Goal: Task Accomplishment & Management: Use online tool/utility

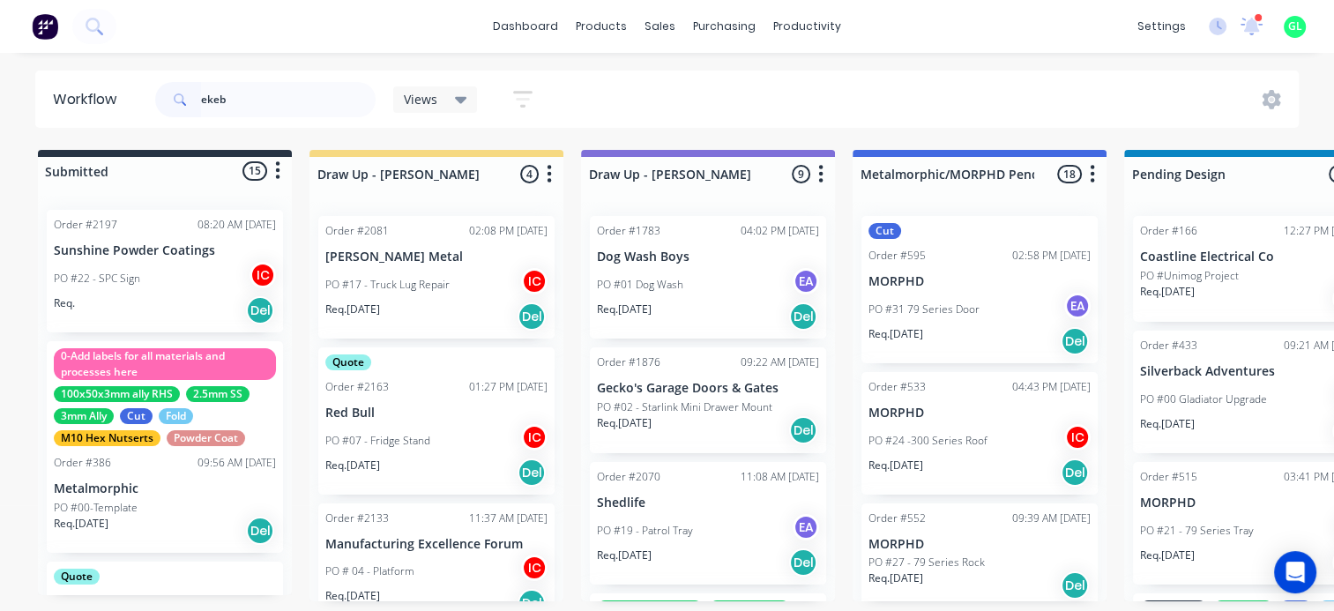
type input "ekeb"
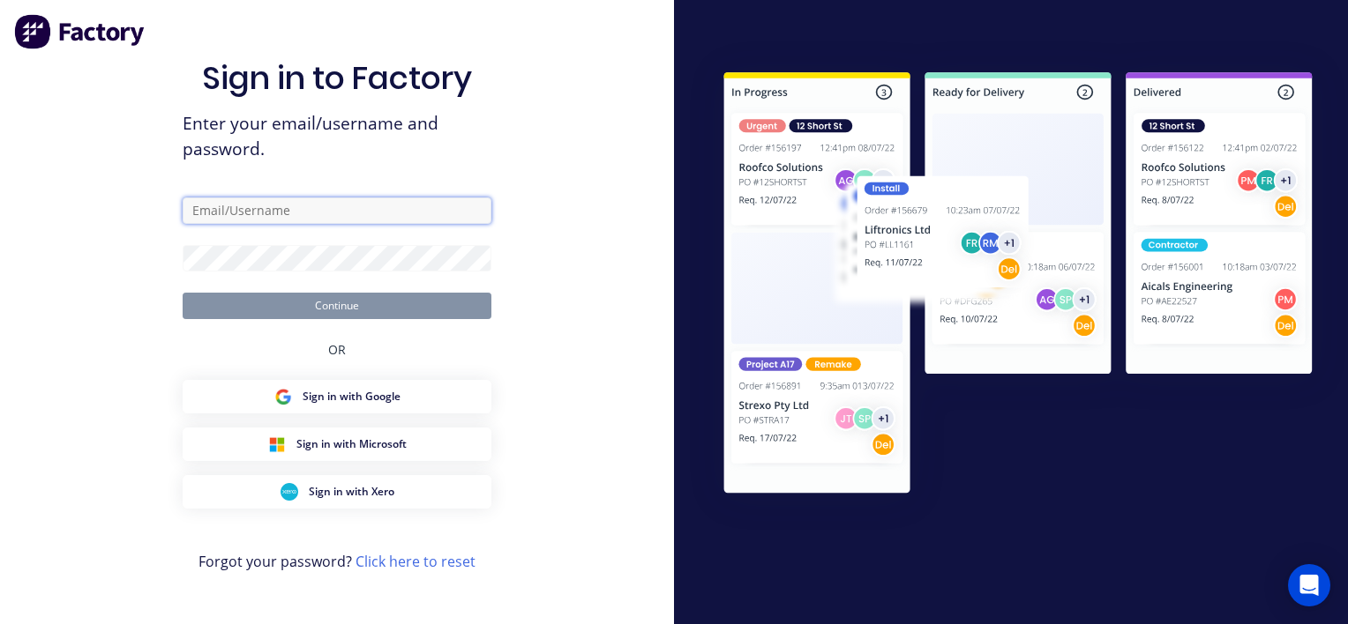
type input "[PERSON_NAME][EMAIL_ADDRESS][DOMAIN_NAME]"
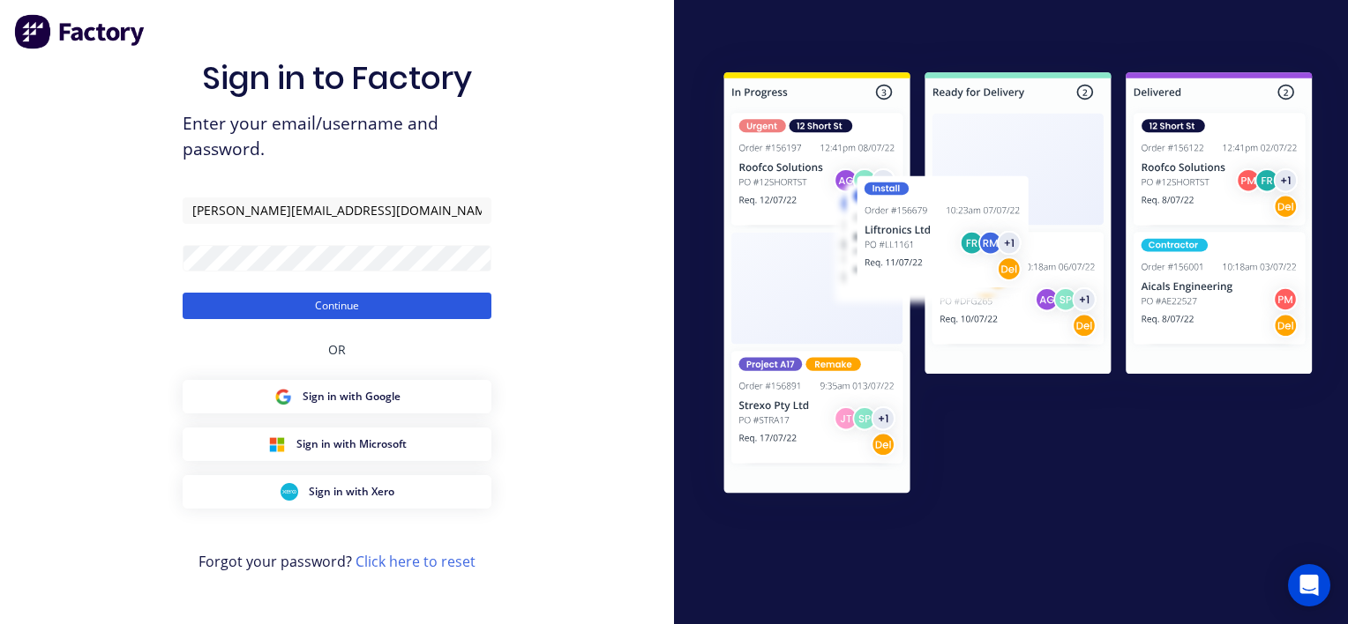
click at [346, 310] on button "Continue" at bounding box center [337, 306] width 309 height 26
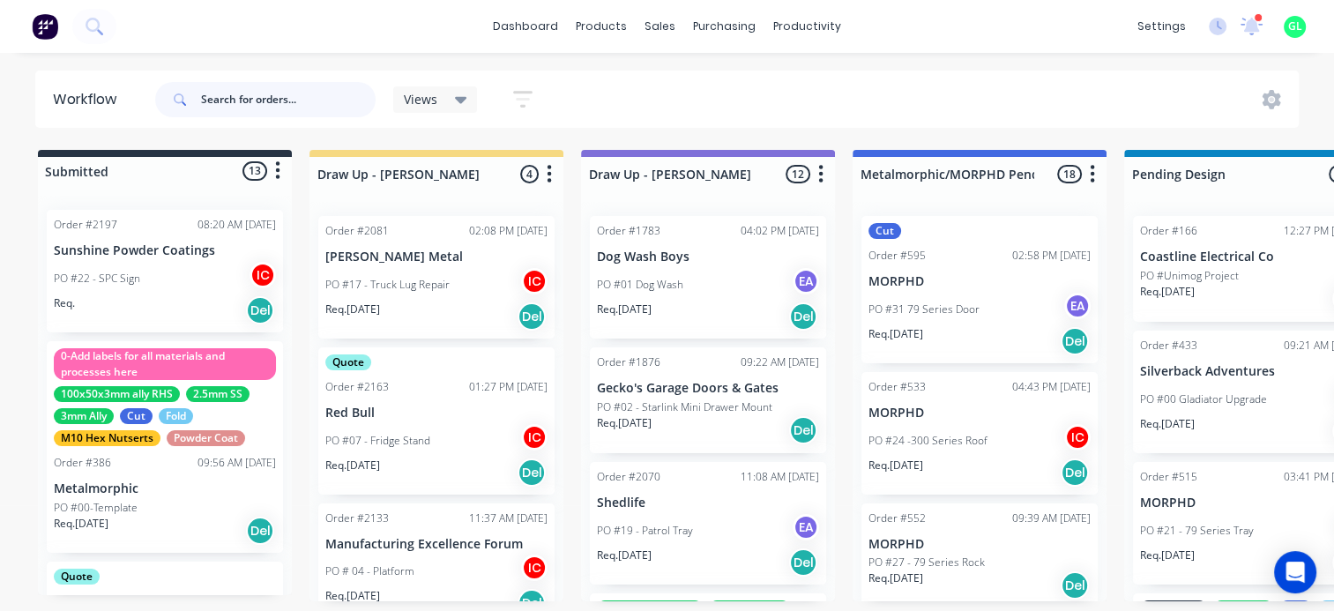
click at [300, 86] on input "text" at bounding box center [288, 99] width 175 height 35
type input "ekeb"
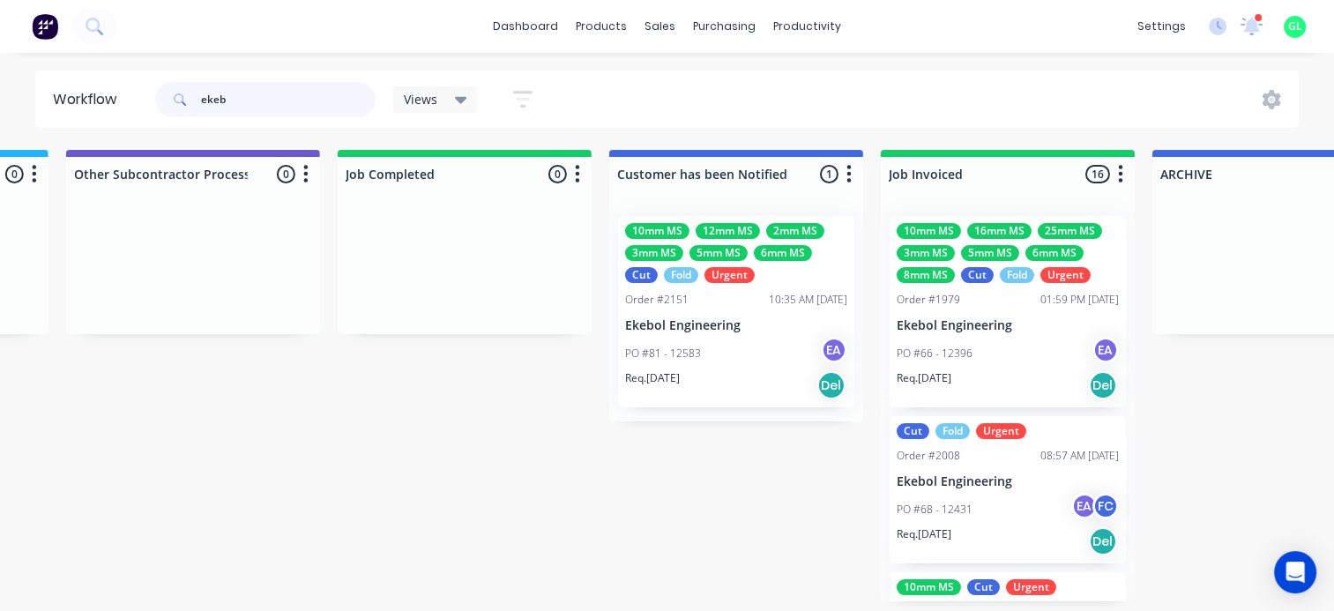
scroll to position [0, 5644]
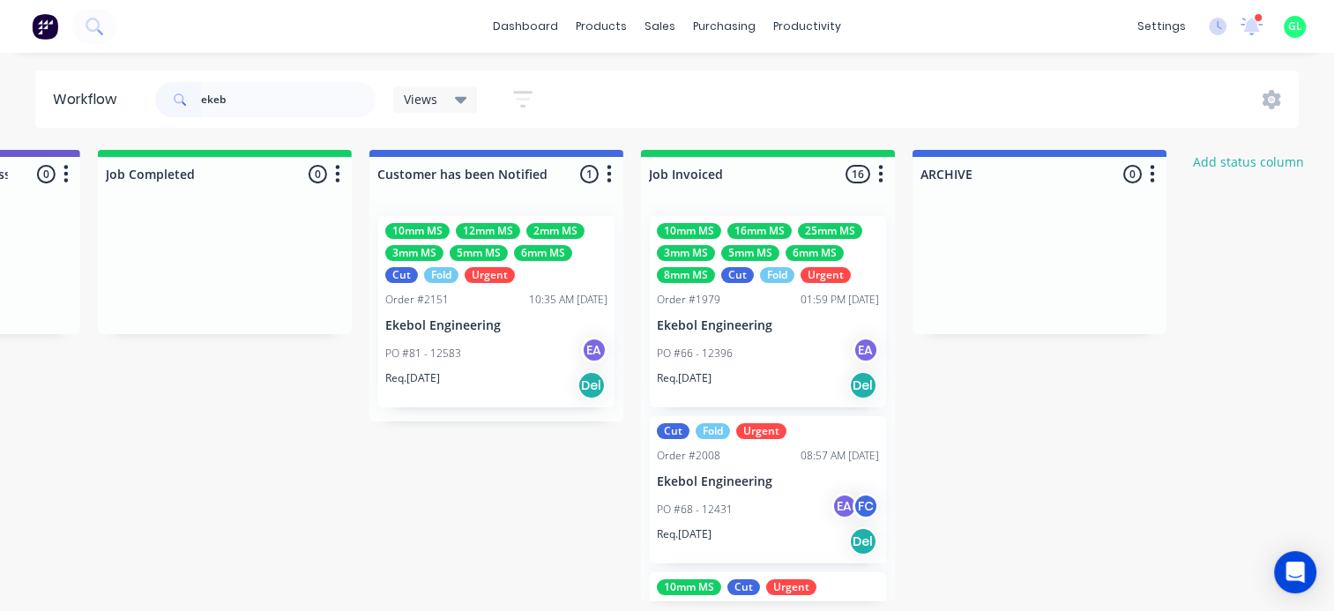
click at [474, 359] on div "PO #81 - 12583 EA" at bounding box center [496, 354] width 222 height 34
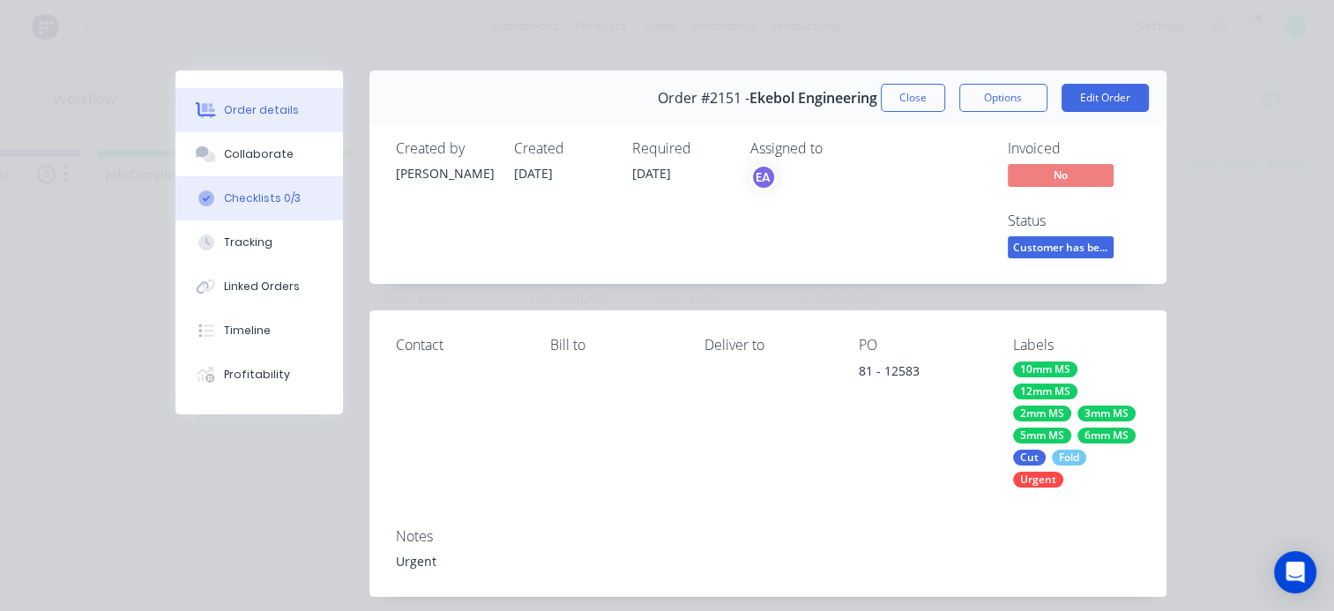
click at [265, 197] on div "Checklists 0/3" at bounding box center [262, 198] width 77 height 16
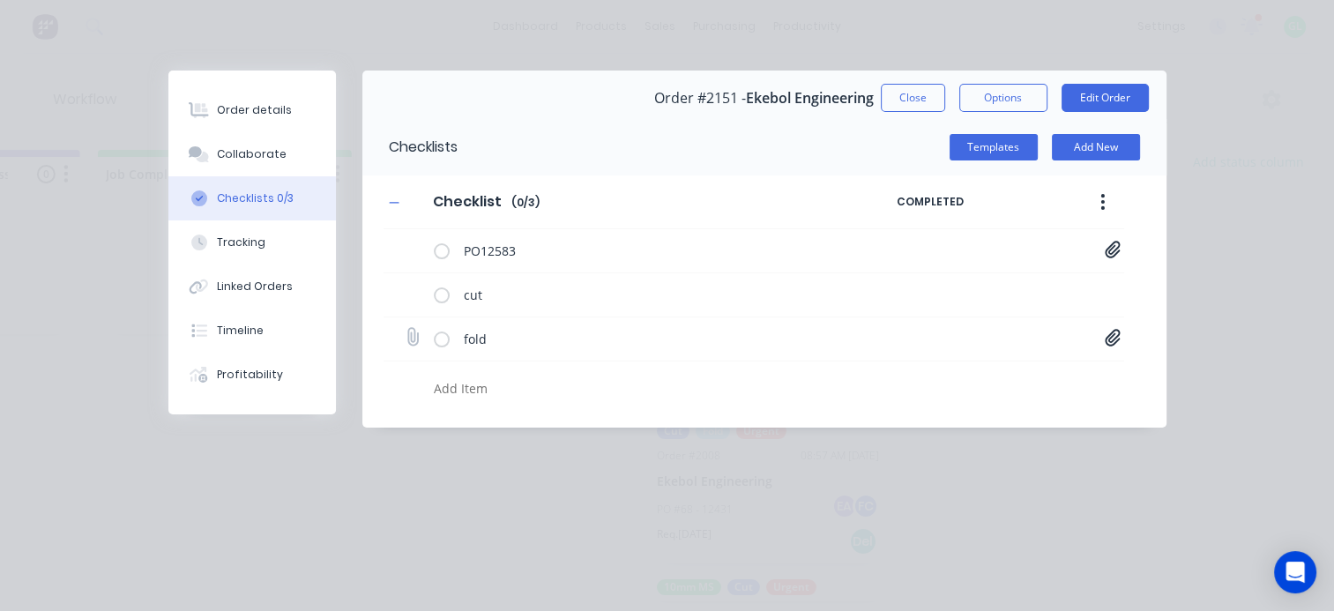
click at [1115, 336] on icon at bounding box center [1113, 338] width 16 height 18
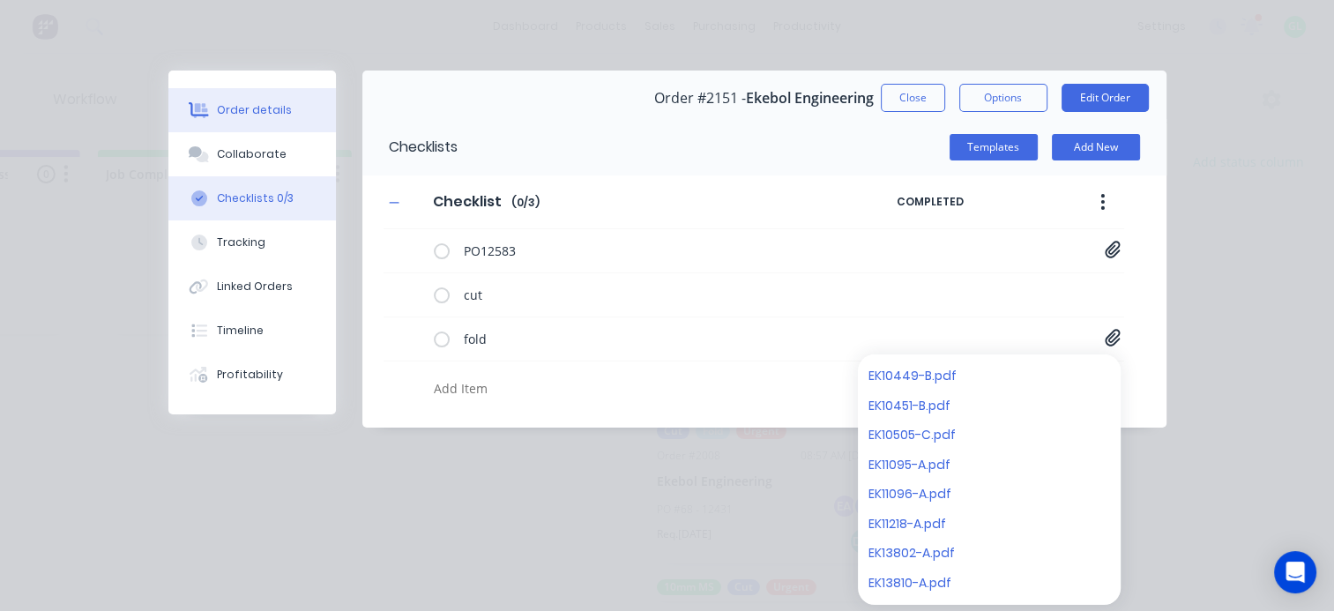
click at [255, 107] on div "Order details" at bounding box center [254, 110] width 75 height 16
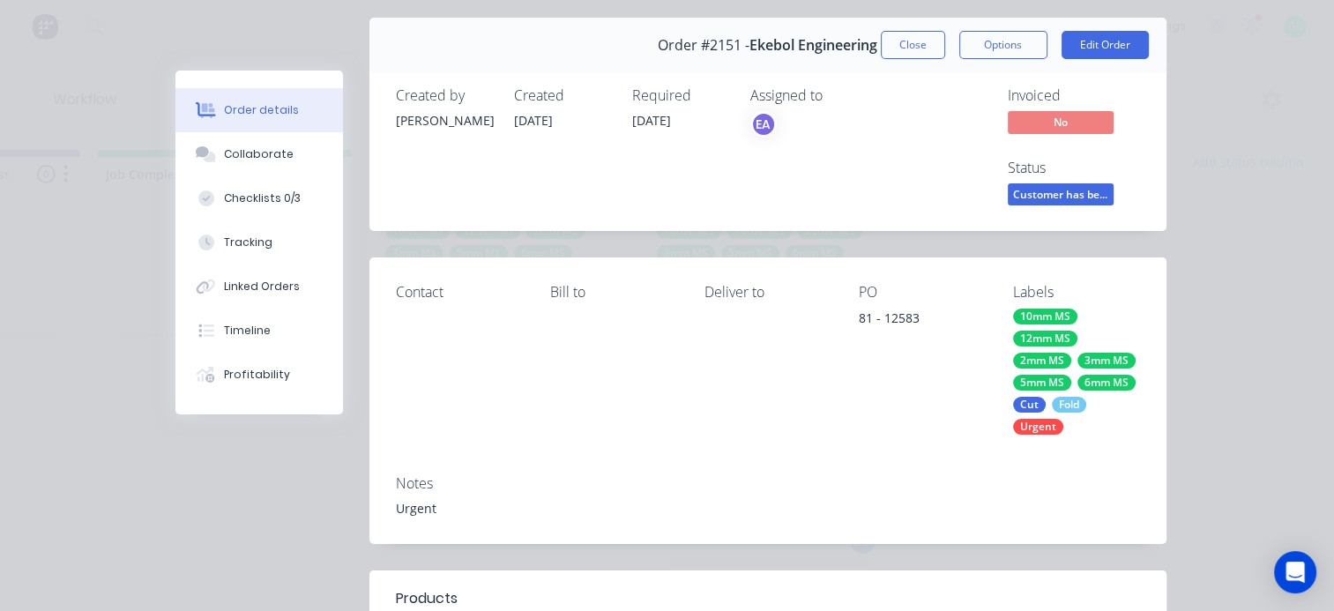
scroll to position [0, 0]
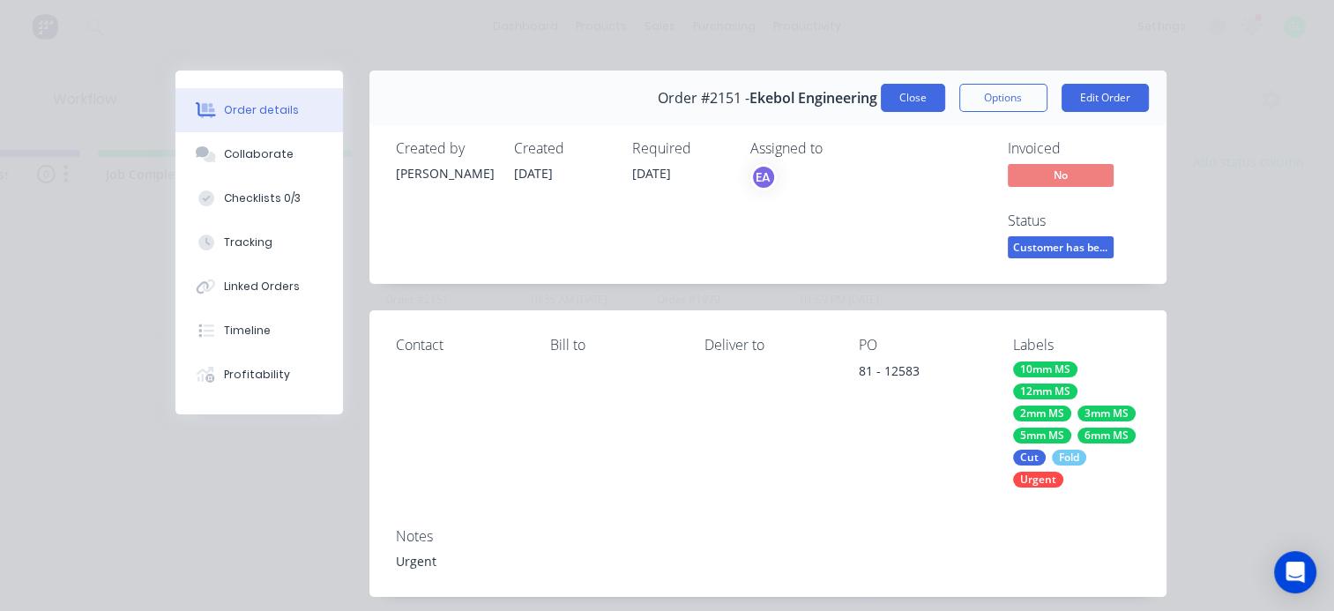
click at [900, 106] on button "Close" at bounding box center [913, 98] width 64 height 28
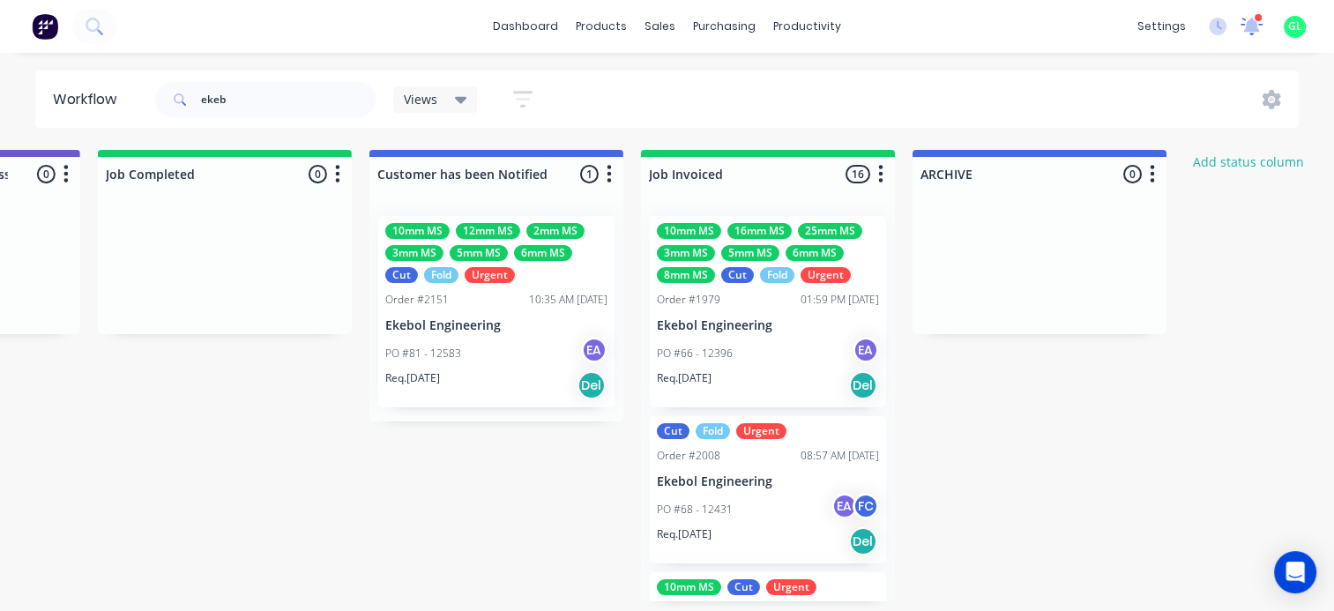
click at [1252, 27] on icon at bounding box center [1252, 25] width 16 height 14
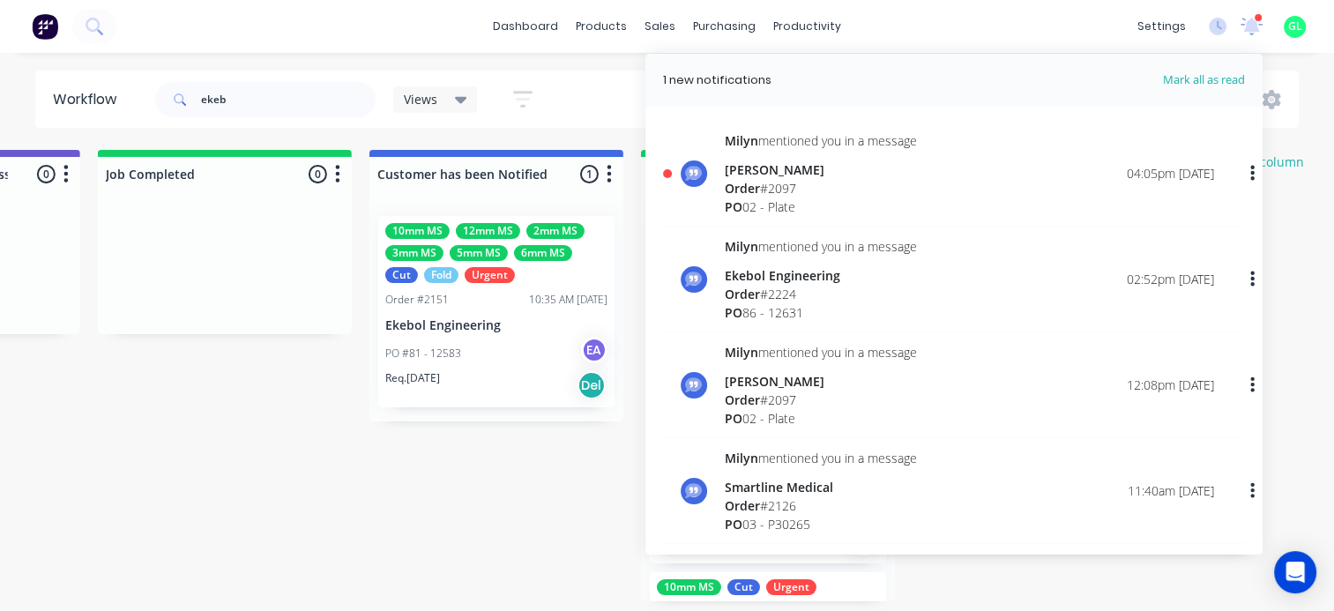
click at [806, 195] on div "Order # 2097" at bounding box center [821, 188] width 192 height 19
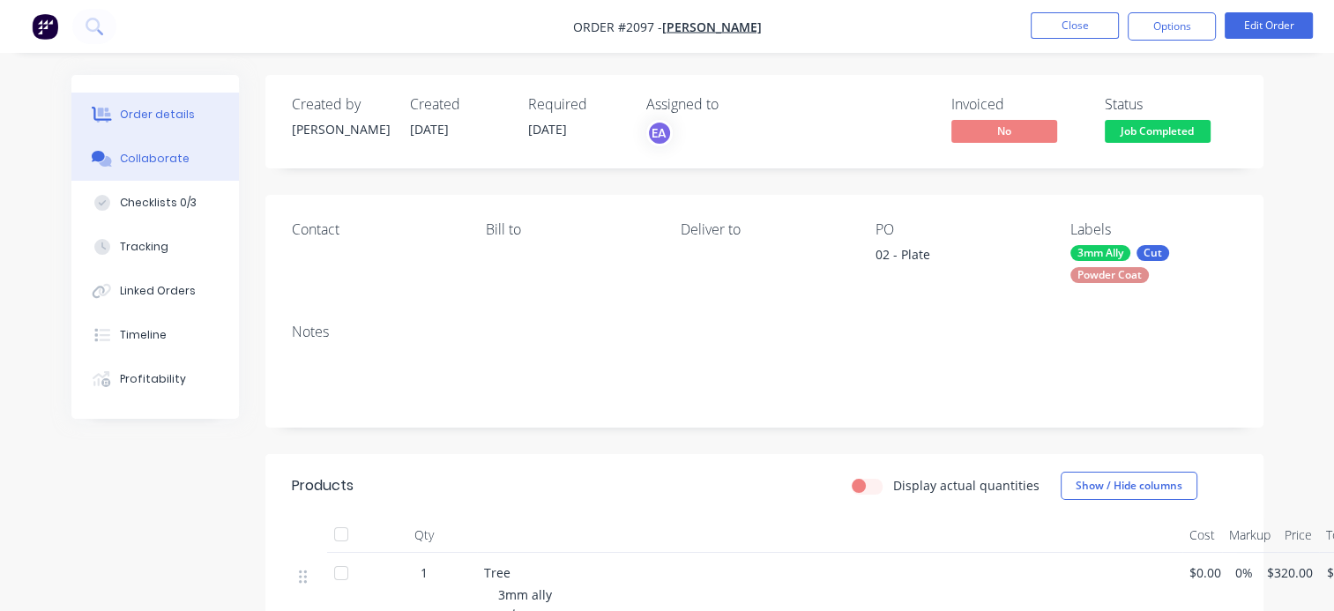
click at [155, 152] on div "Collaborate" at bounding box center [155, 159] width 70 height 16
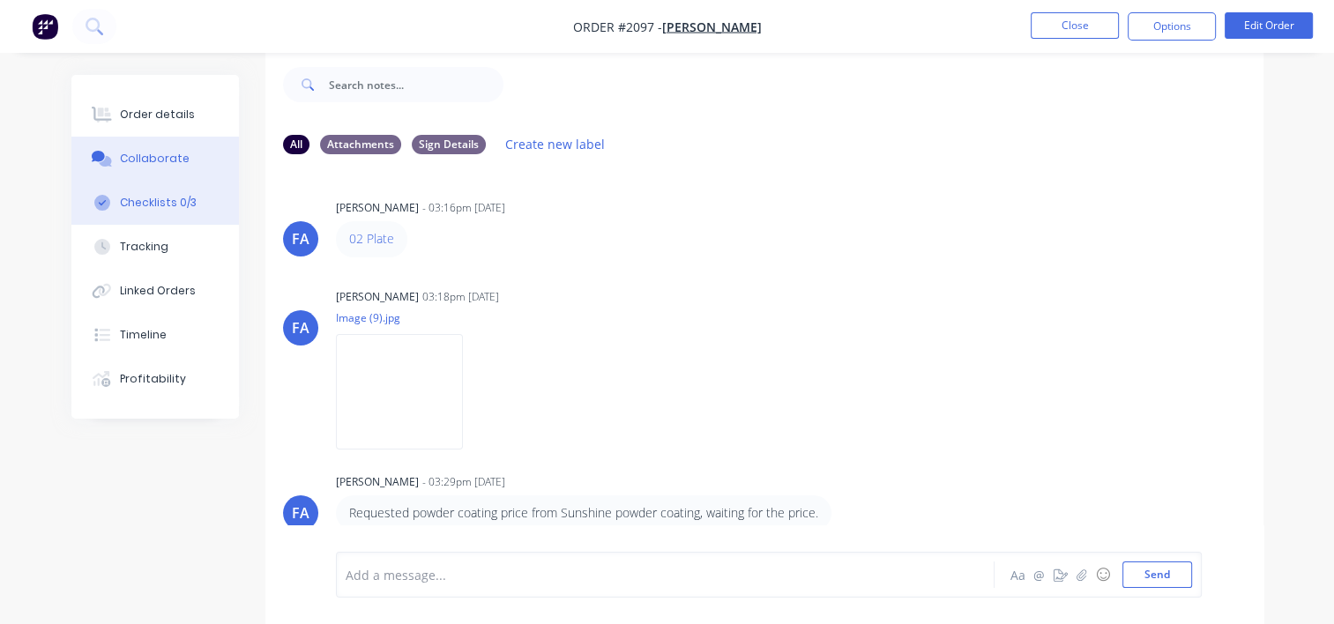
drag, startPoint x: 169, startPoint y: 202, endPoint x: 235, endPoint y: 221, distance: 68.9
click at [168, 202] on div "Checklists 0/3" at bounding box center [158, 203] width 77 height 16
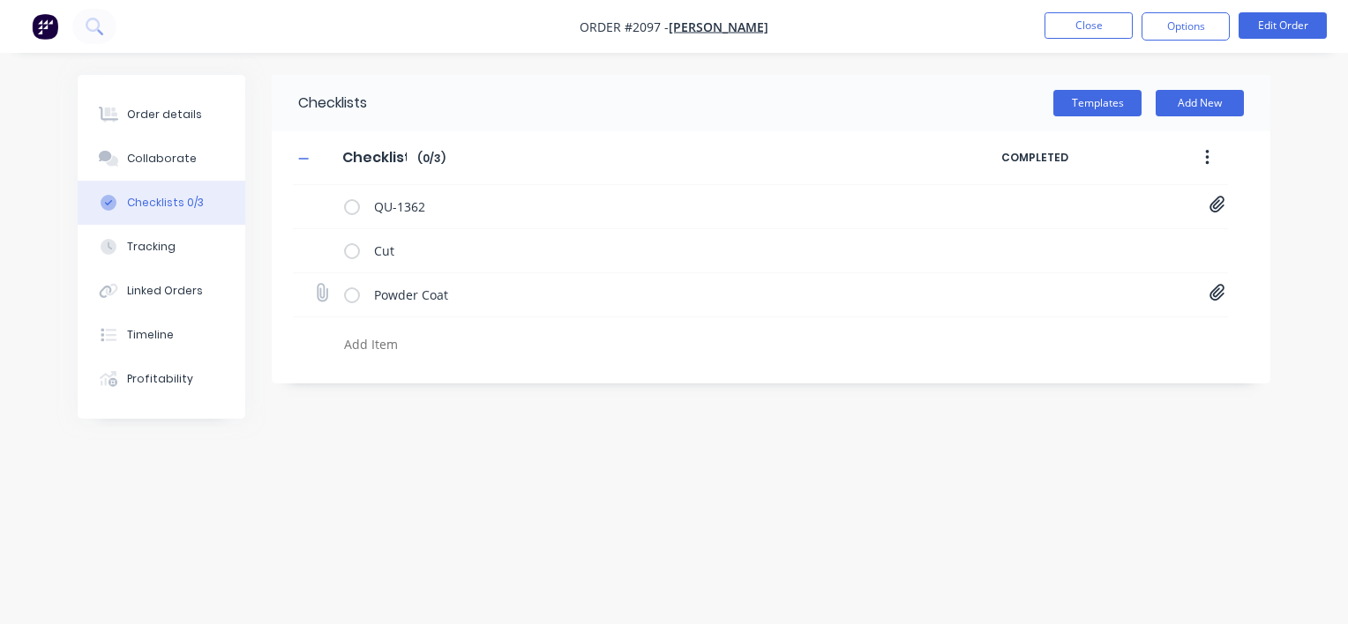
click at [1221, 289] on icon at bounding box center [1217, 293] width 16 height 18
click at [1079, 360] on link "Purchase Order PO0469.pdf" at bounding box center [1074, 361] width 205 height 19
click at [1089, 336] on link "Purchase Order PO0469 recoat.pdf" at bounding box center [1074, 332] width 205 height 19
click at [1087, 33] on button "Close" at bounding box center [1088, 25] width 88 height 26
type textarea "x"
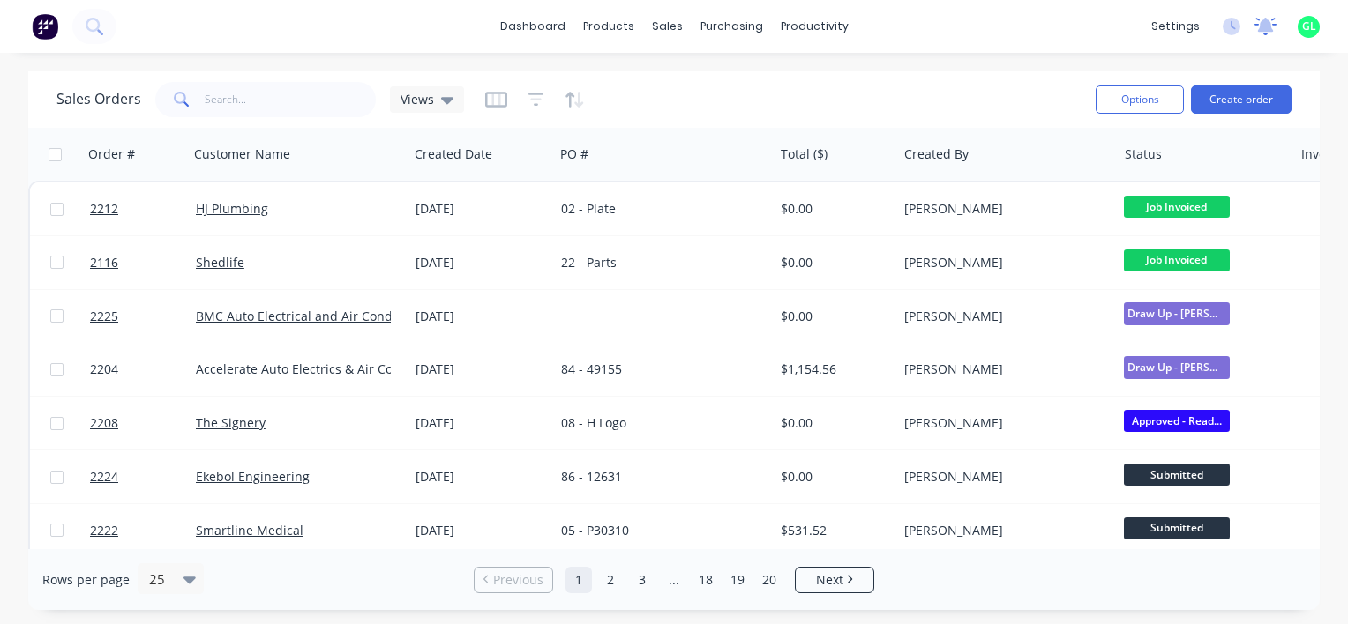
click at [1259, 28] on icon at bounding box center [1266, 25] width 16 height 14
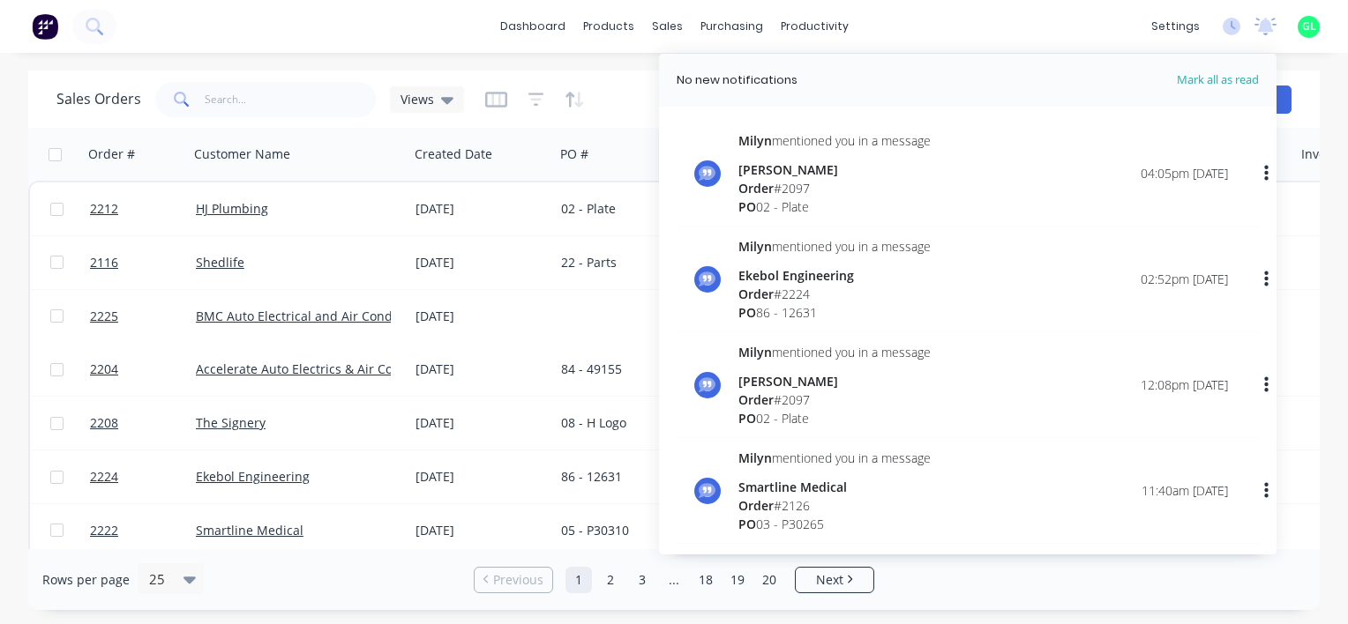
click at [857, 177] on div "[PERSON_NAME]" at bounding box center [834, 170] width 192 height 19
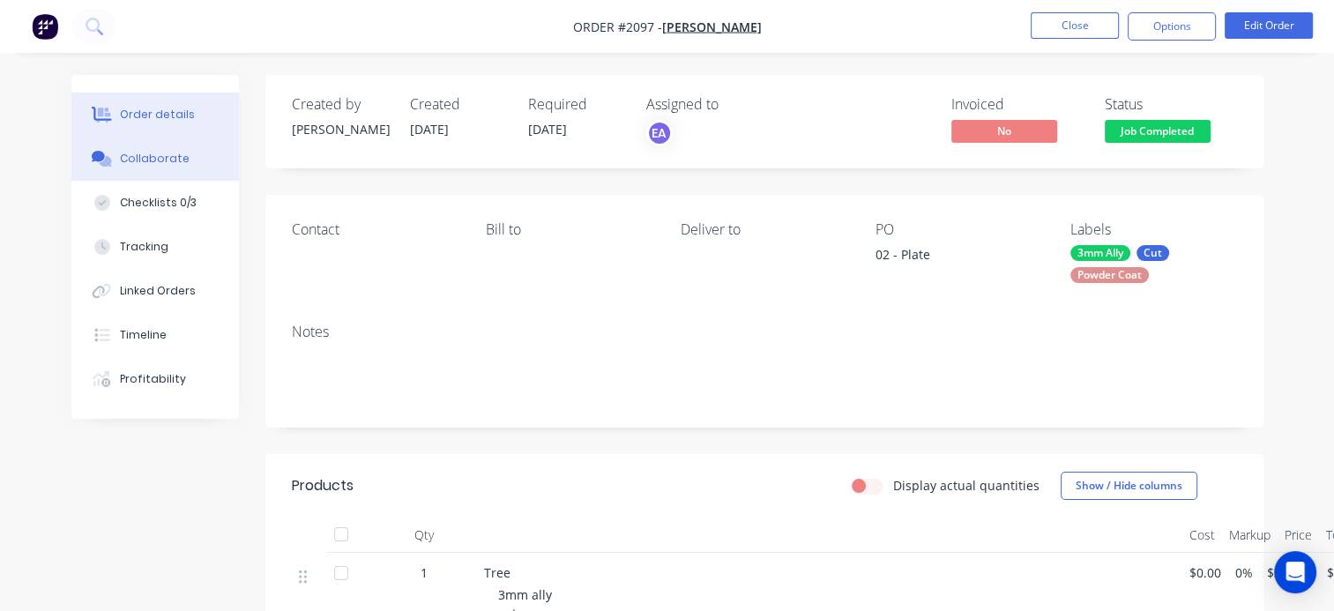
click at [162, 167] on button "Collaborate" at bounding box center [155, 159] width 168 height 44
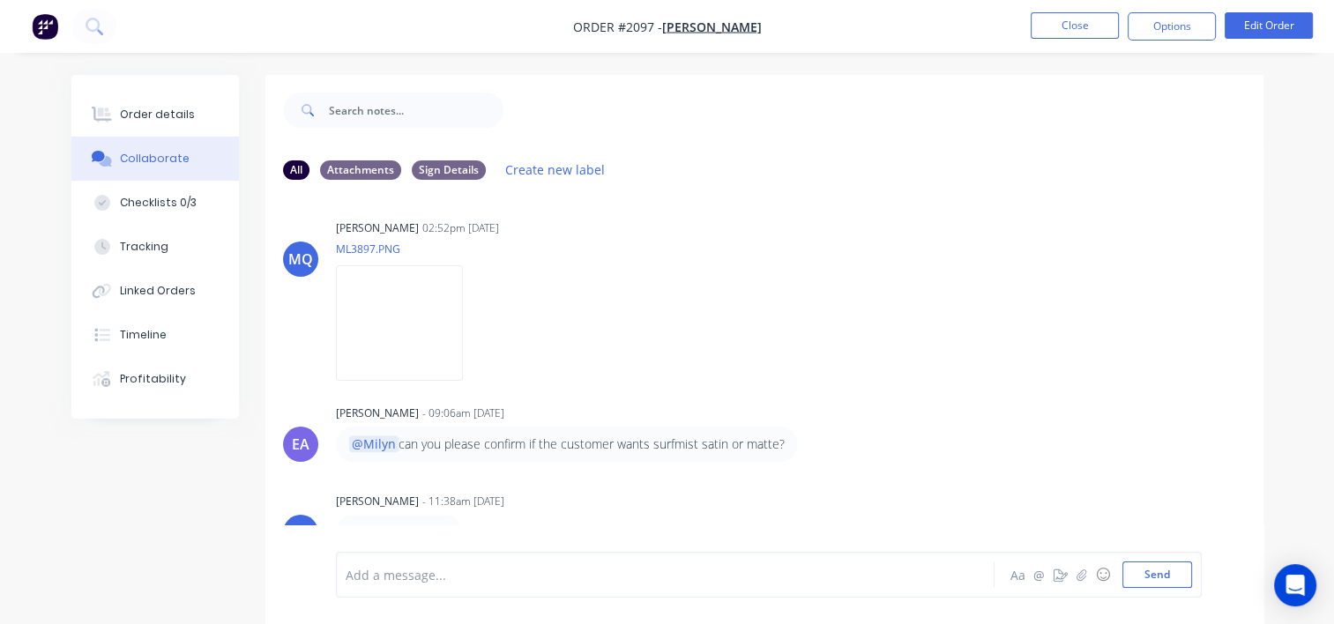
scroll to position [1189, 0]
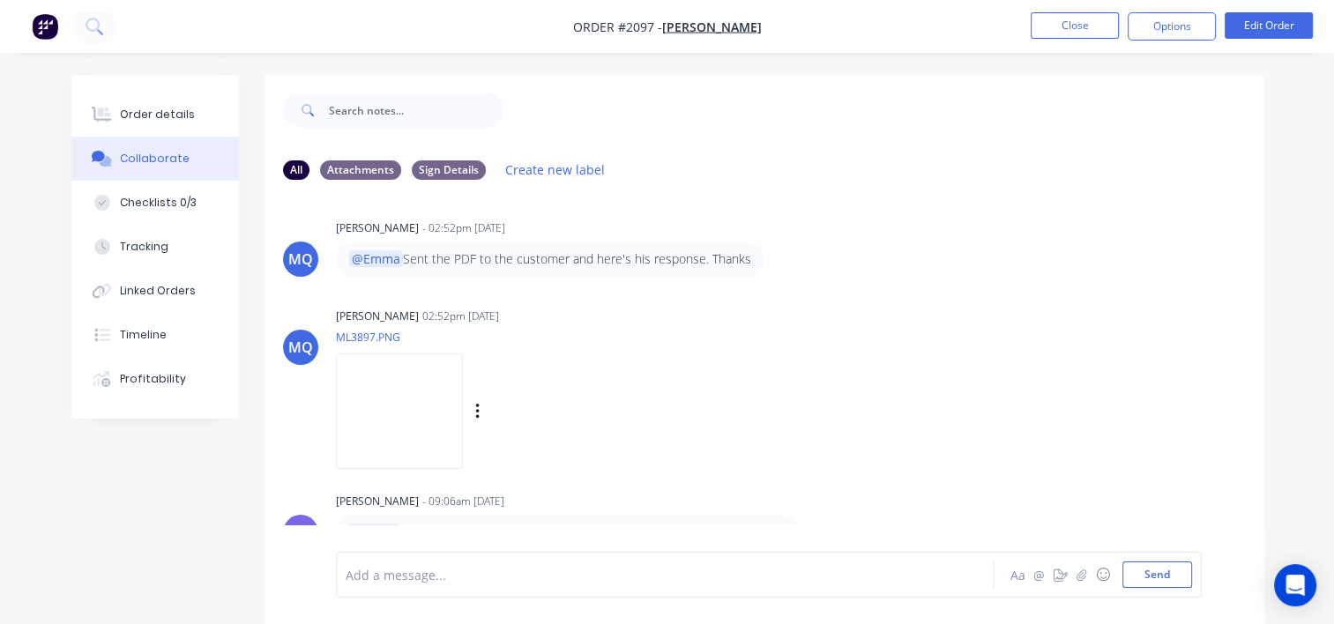
click at [463, 435] on img at bounding box center [399, 412] width 127 height 116
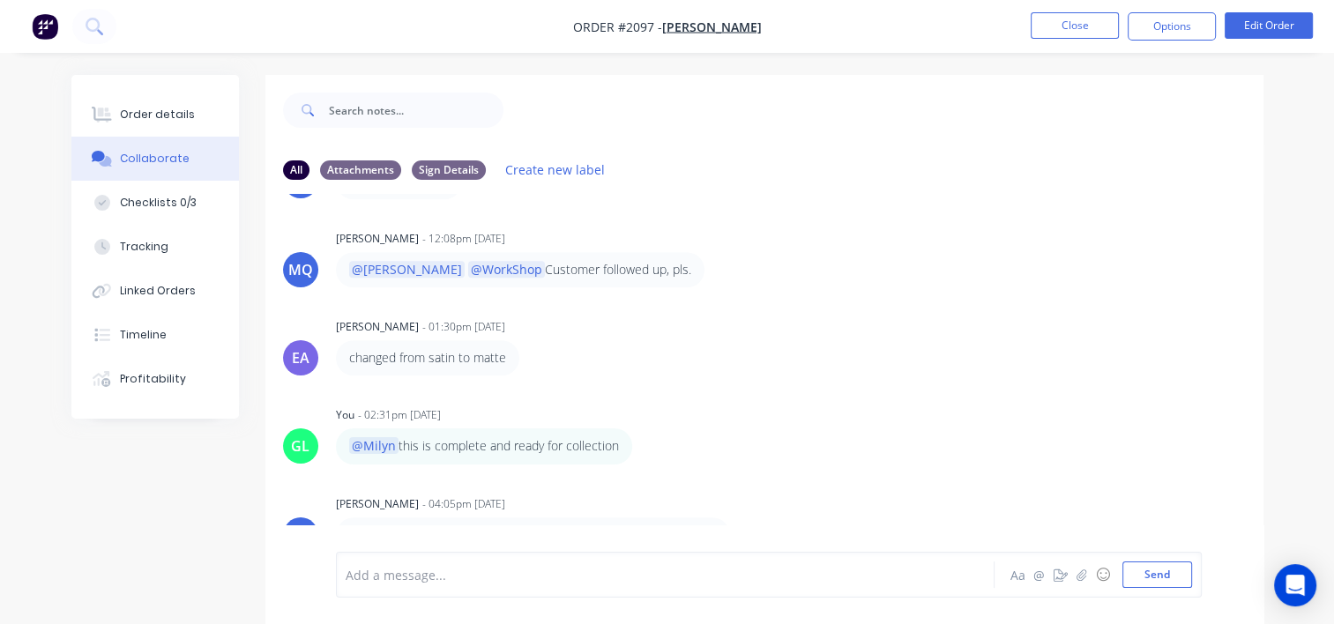
scroll to position [26, 0]
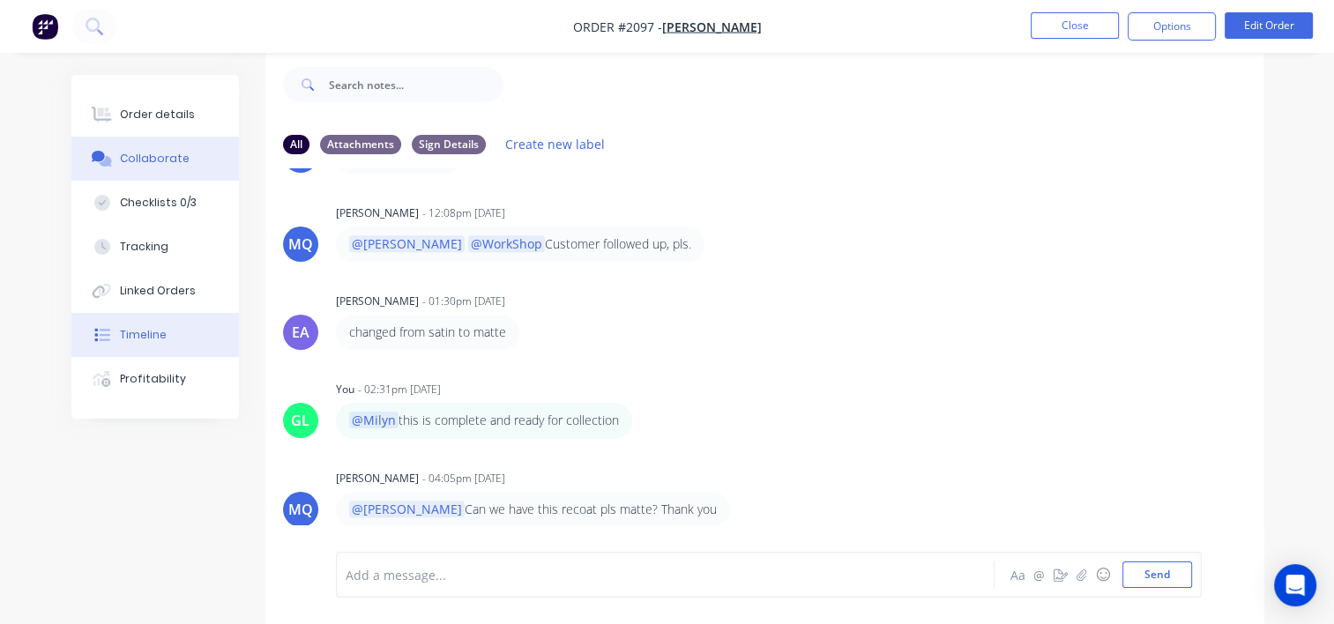
click at [162, 339] on div "Timeline" at bounding box center [143, 335] width 47 height 16
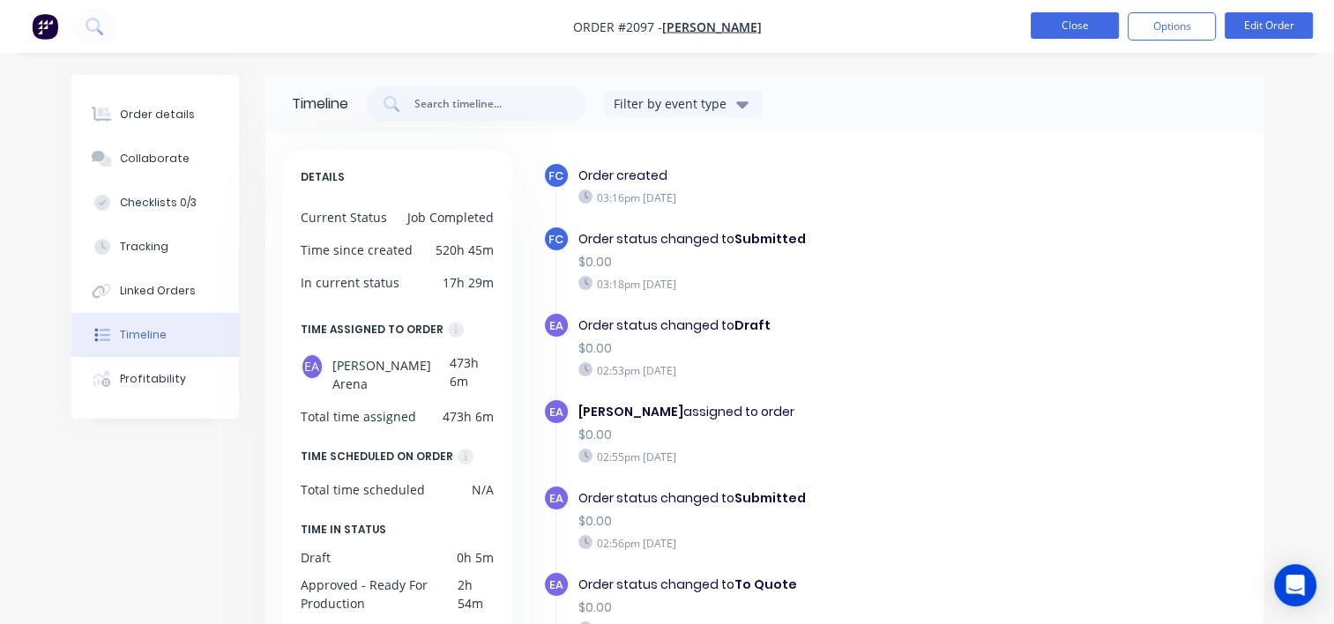
click at [1057, 31] on button "Close" at bounding box center [1075, 25] width 88 height 26
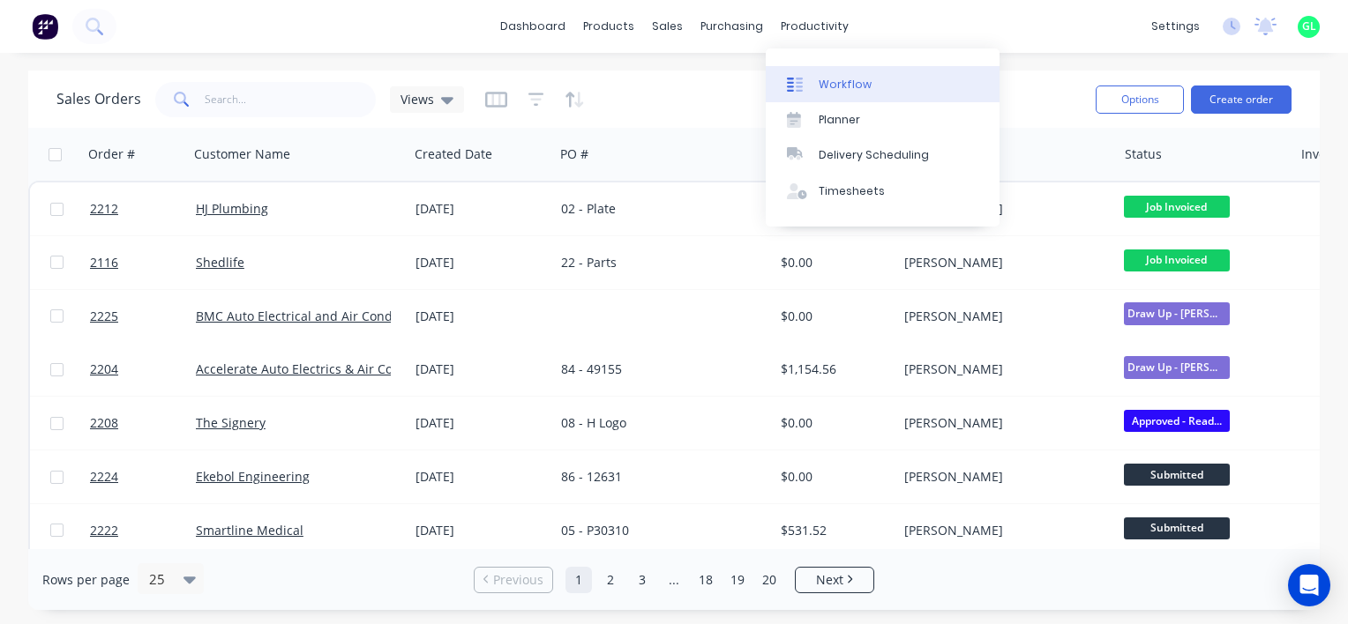
click at [848, 78] on div "Workflow" at bounding box center [844, 85] width 53 height 16
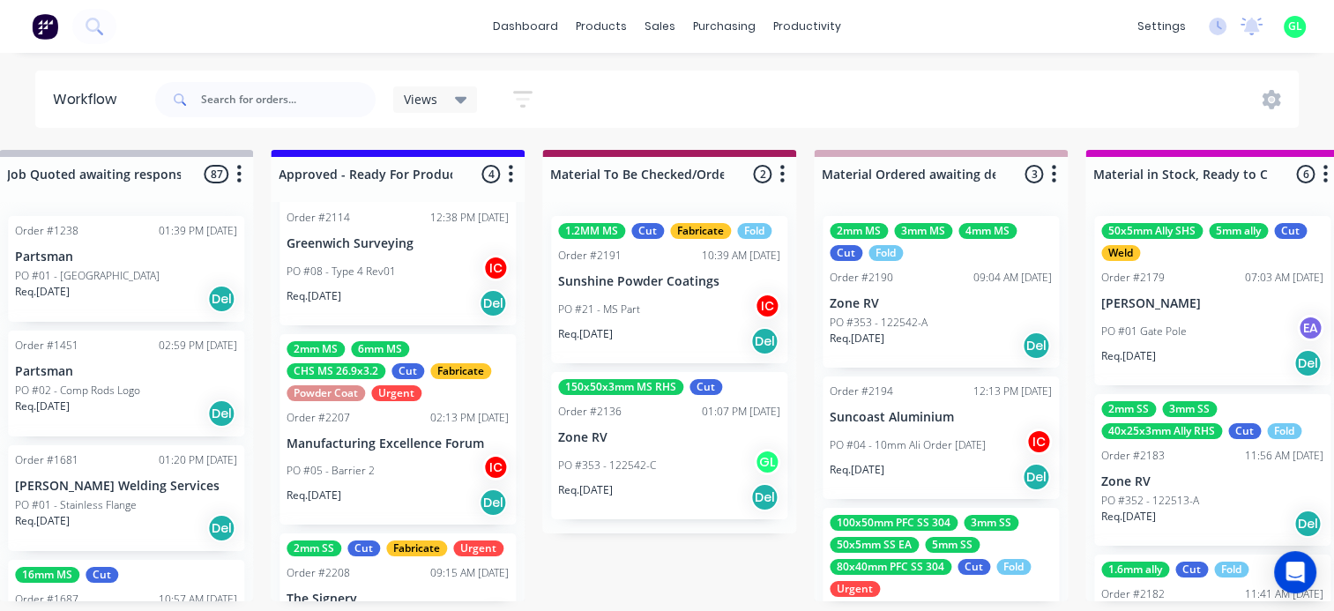
scroll to position [296, 0]
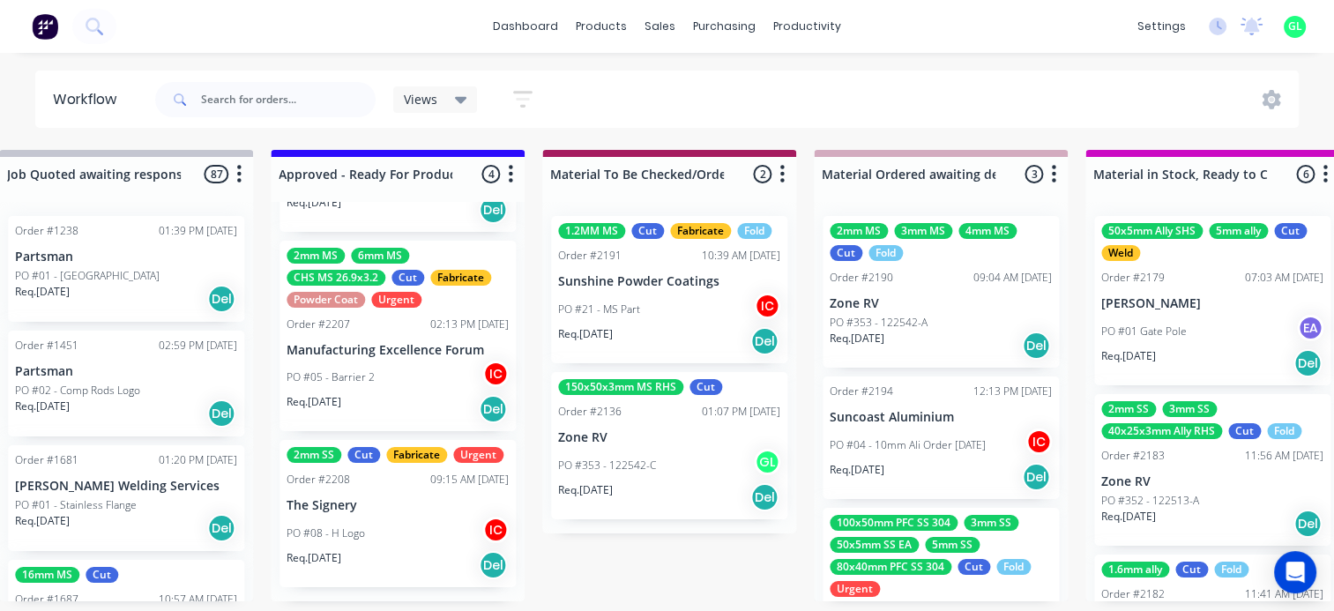
click at [364, 377] on div "PO #05 - Barrier 2 IC" at bounding box center [398, 378] width 222 height 34
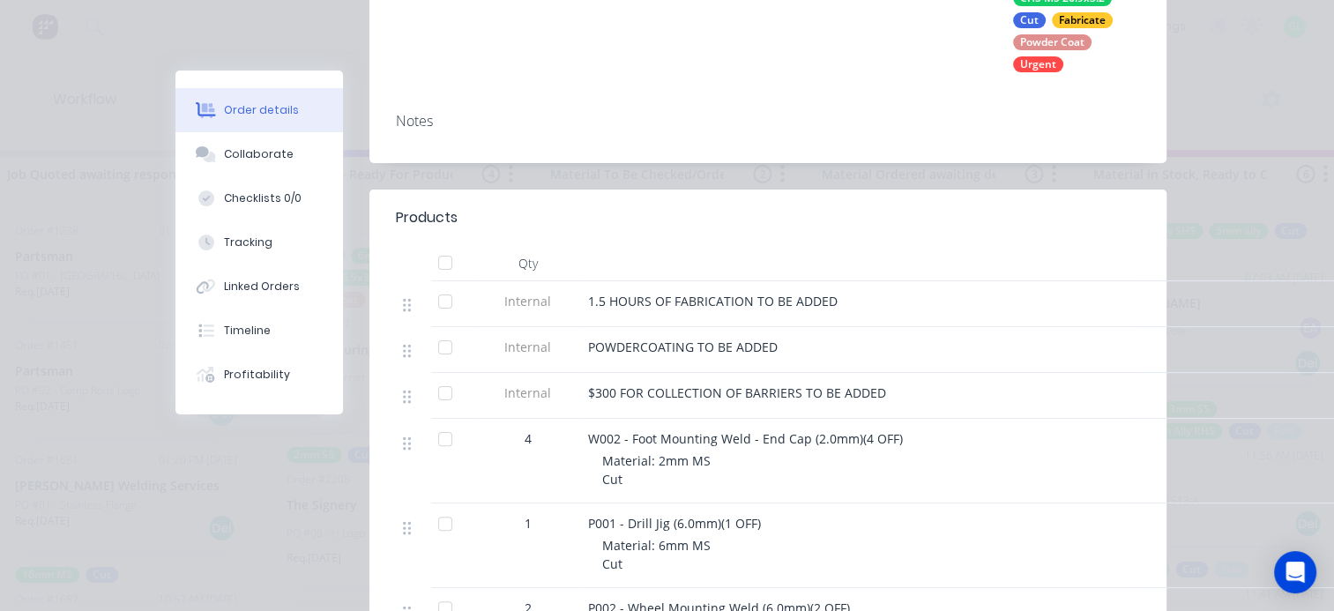
scroll to position [0, 0]
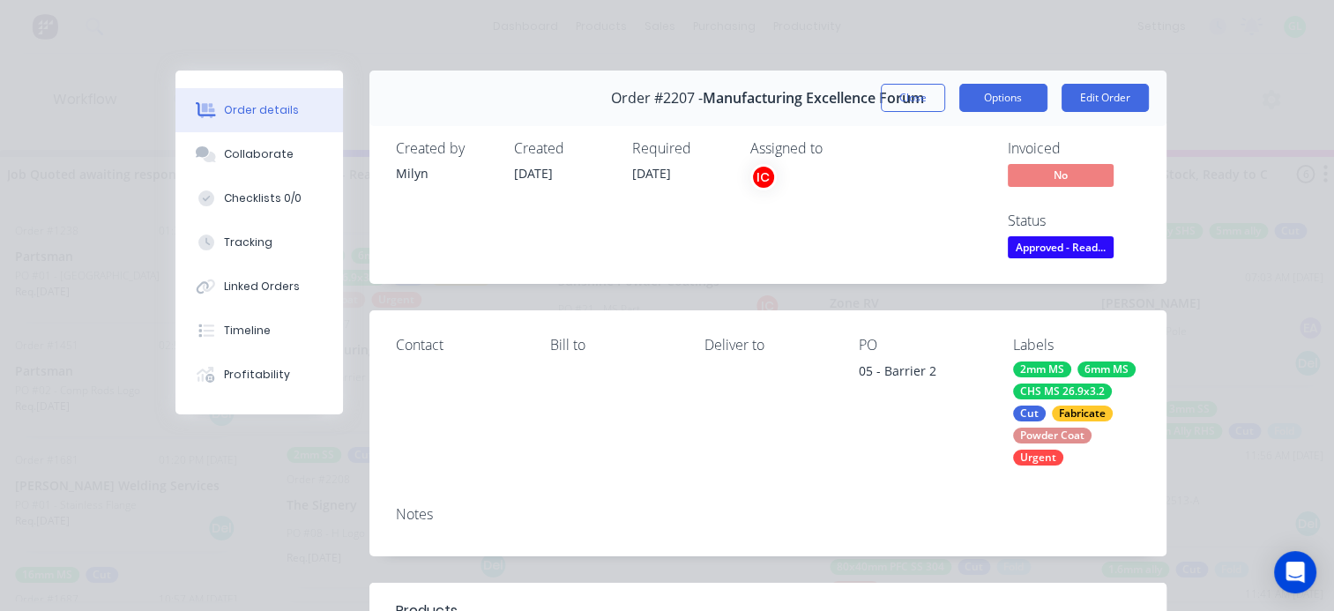
click at [1016, 103] on button "Options" at bounding box center [1004, 98] width 88 height 28
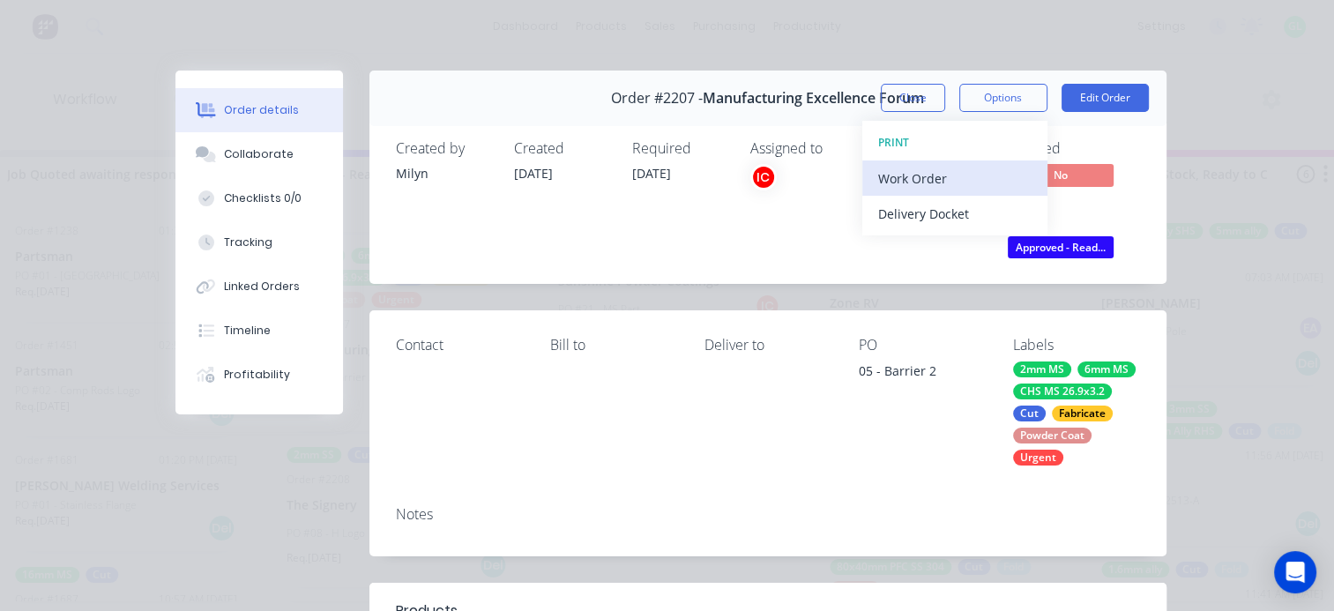
click at [949, 179] on div "Work Order" at bounding box center [954, 179] width 153 height 26
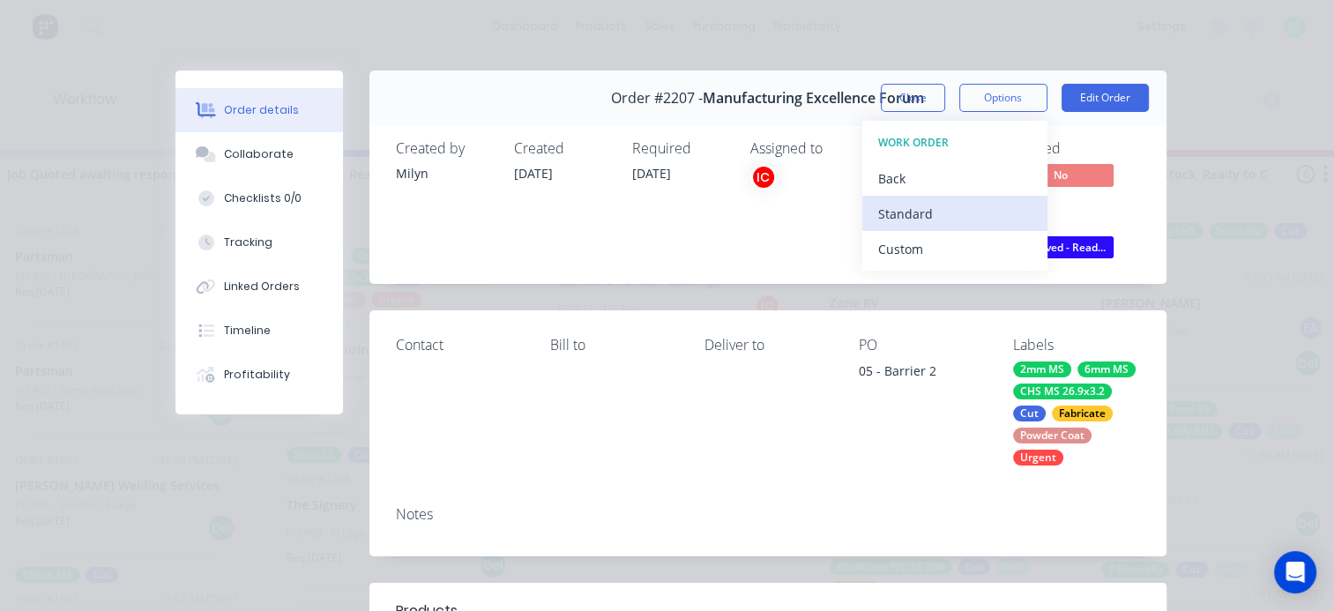
click at [910, 219] on div "Standard" at bounding box center [954, 214] width 153 height 26
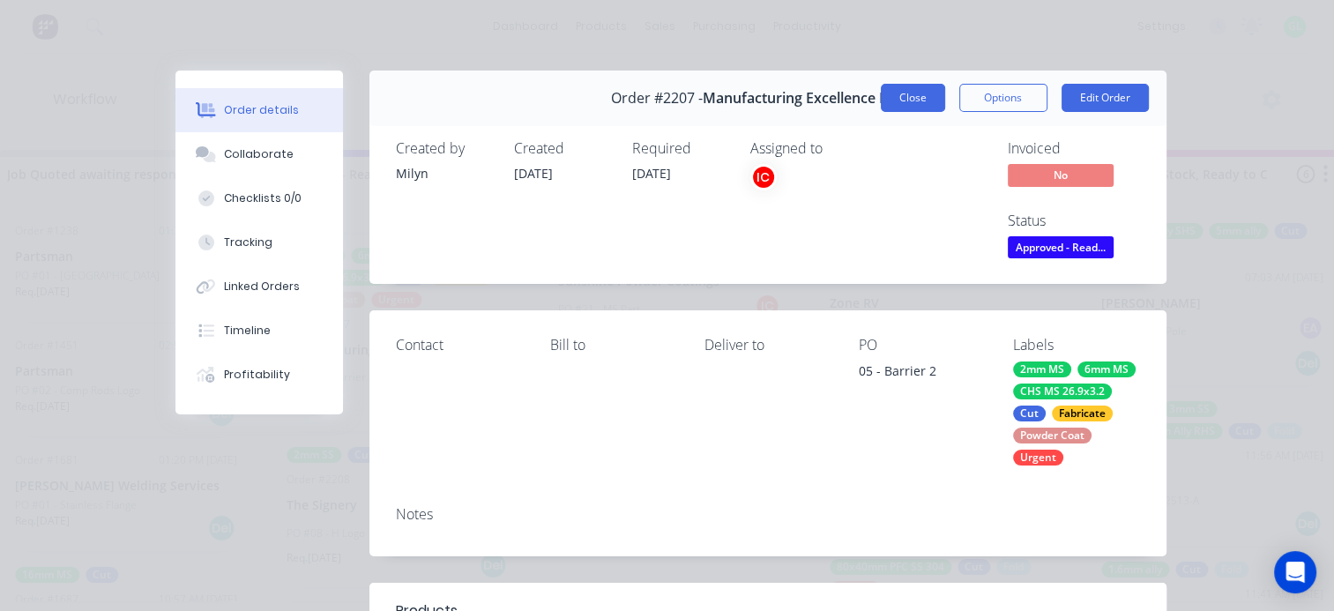
click at [892, 94] on button "Close" at bounding box center [913, 98] width 64 height 28
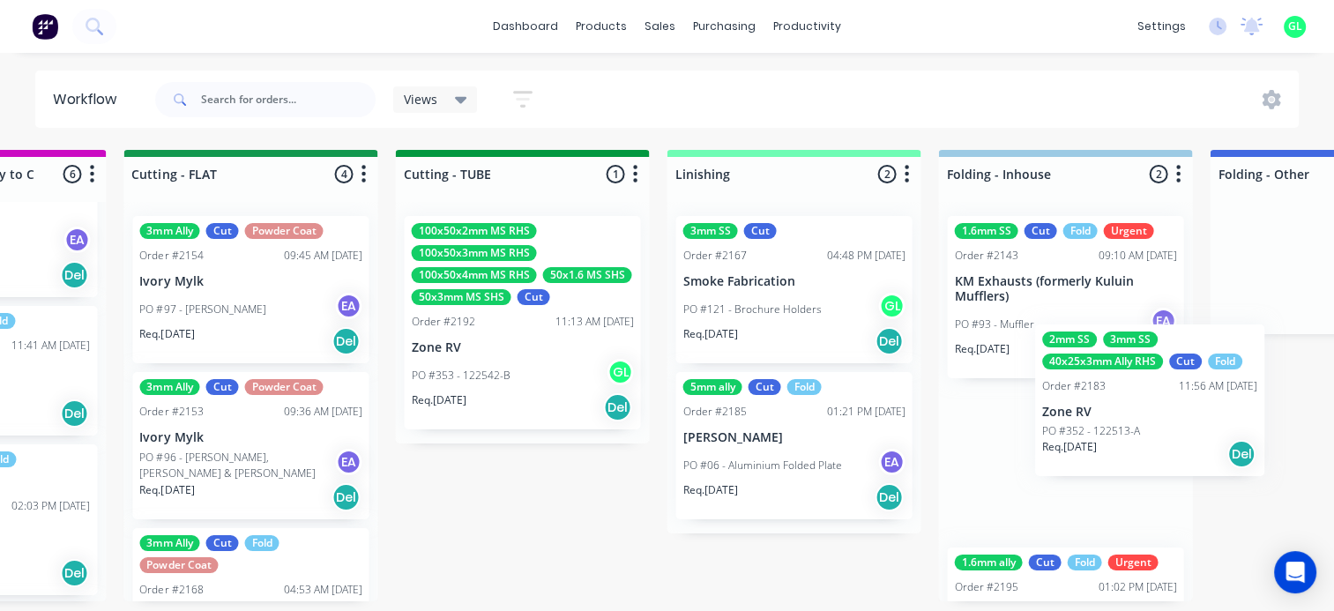
scroll to position [0, 3176]
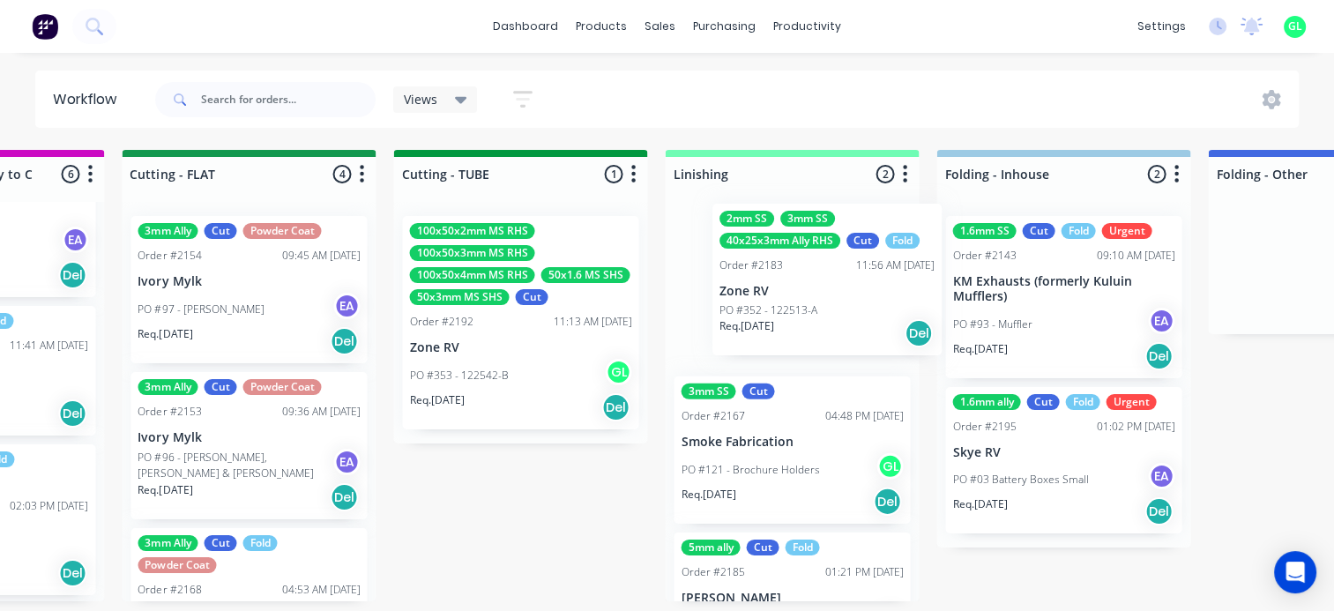
drag, startPoint x: 812, startPoint y: 421, endPoint x: 812, endPoint y: 316, distance: 104.9
click at [812, 316] on div "Submitted 13 Status colour #273444 hex #273444 Save Cancel Summaries Total orde…" at bounding box center [327, 376] width 7033 height 452
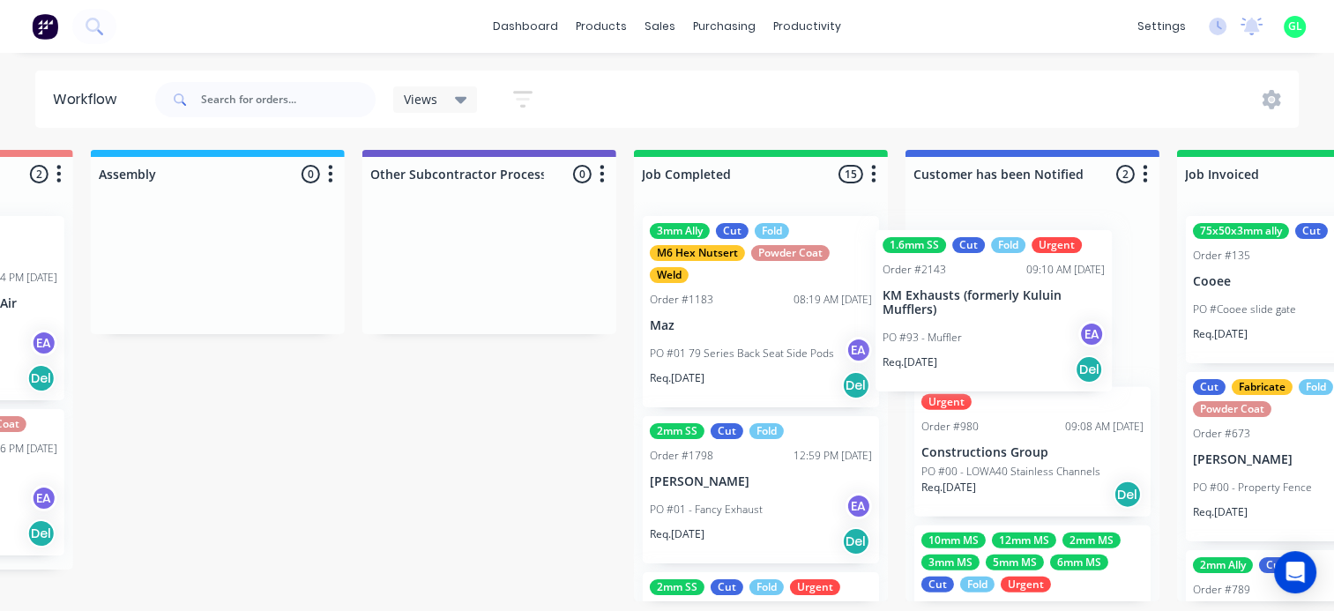
scroll to position [0, 5112]
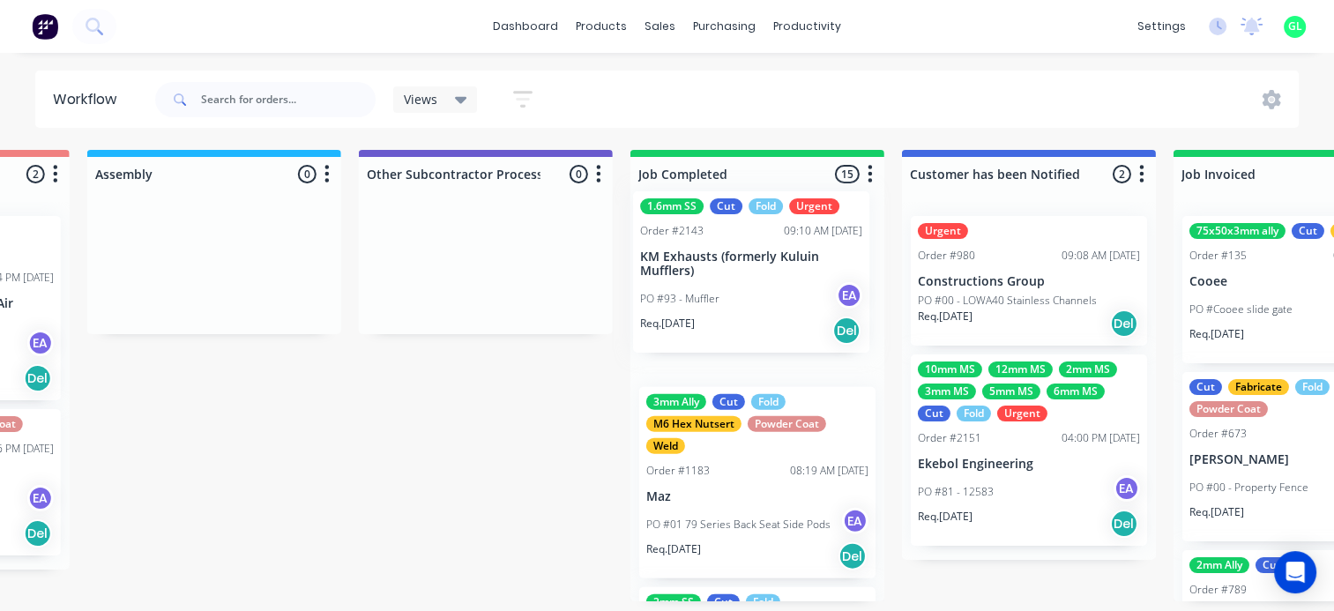
drag, startPoint x: 473, startPoint y: 325, endPoint x: 728, endPoint y: 300, distance: 256.2
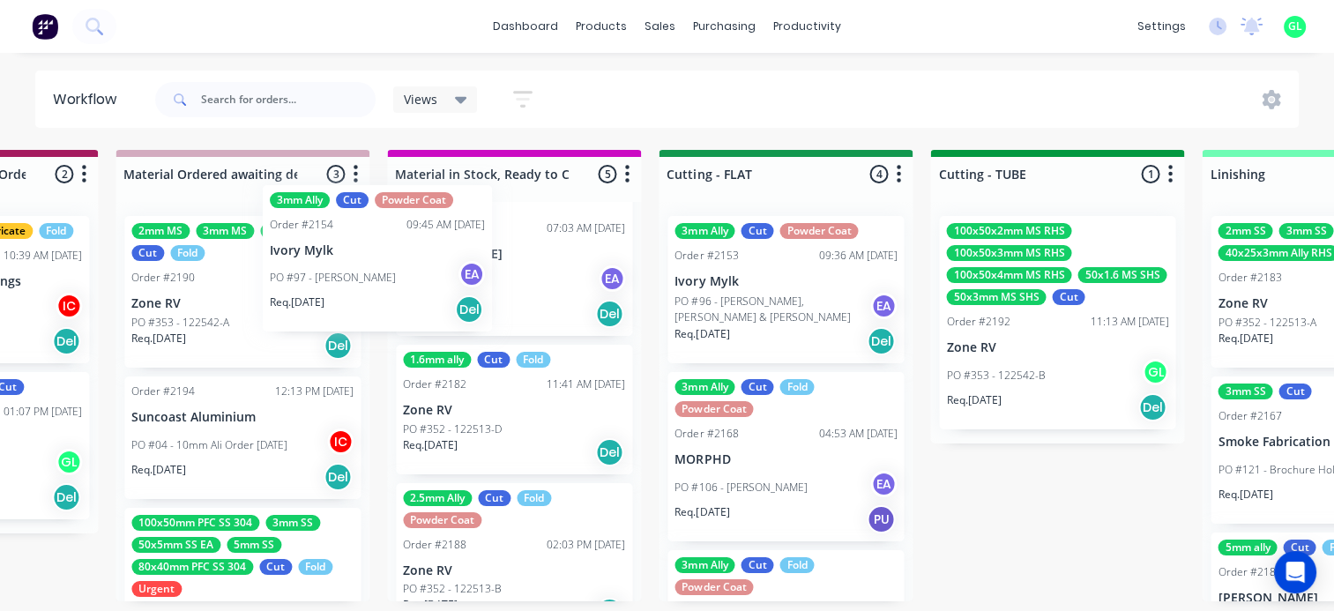
scroll to position [49, 0]
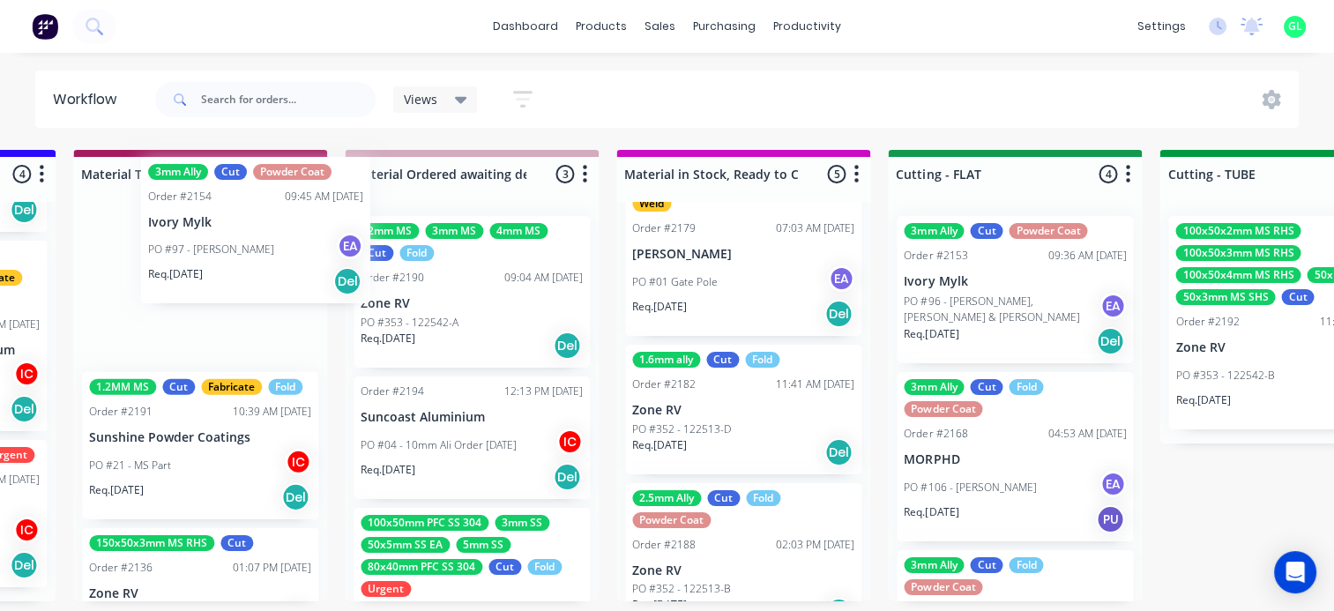
drag, startPoint x: 797, startPoint y: 335, endPoint x: 266, endPoint y: 275, distance: 534.3
click at [266, 275] on div "Submitted 13 Status colour #273444 hex #273444 Save Cancel Summaries Total orde…" at bounding box center [1093, 376] width 7033 height 452
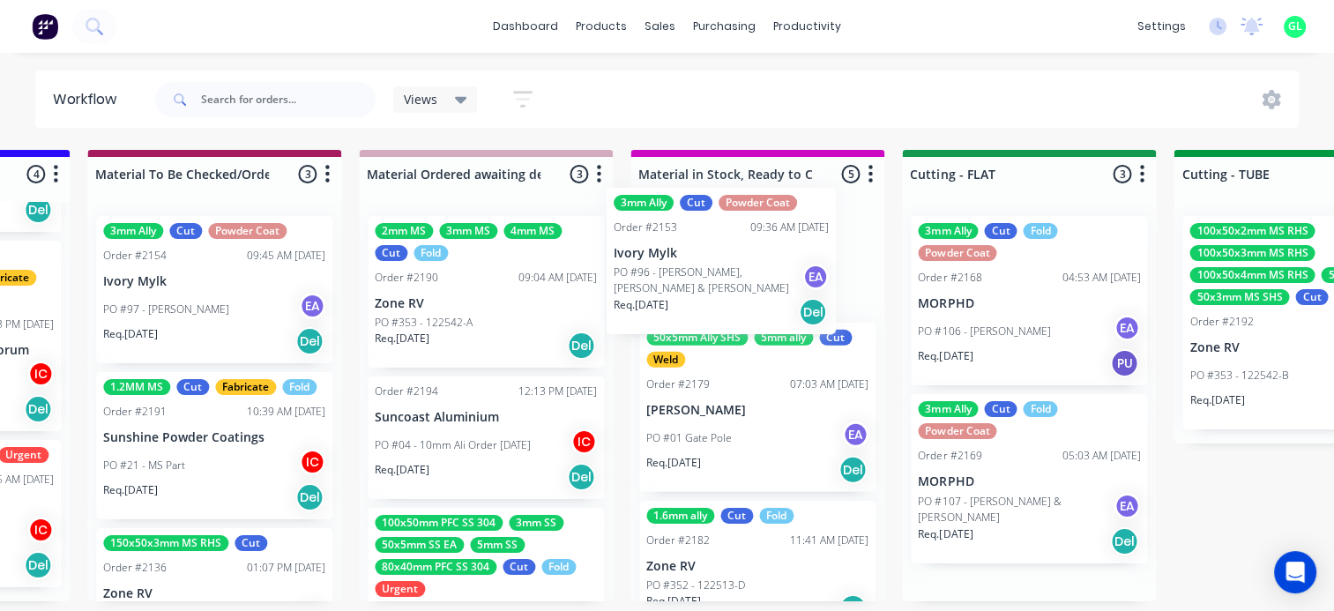
scroll to position [46, 0]
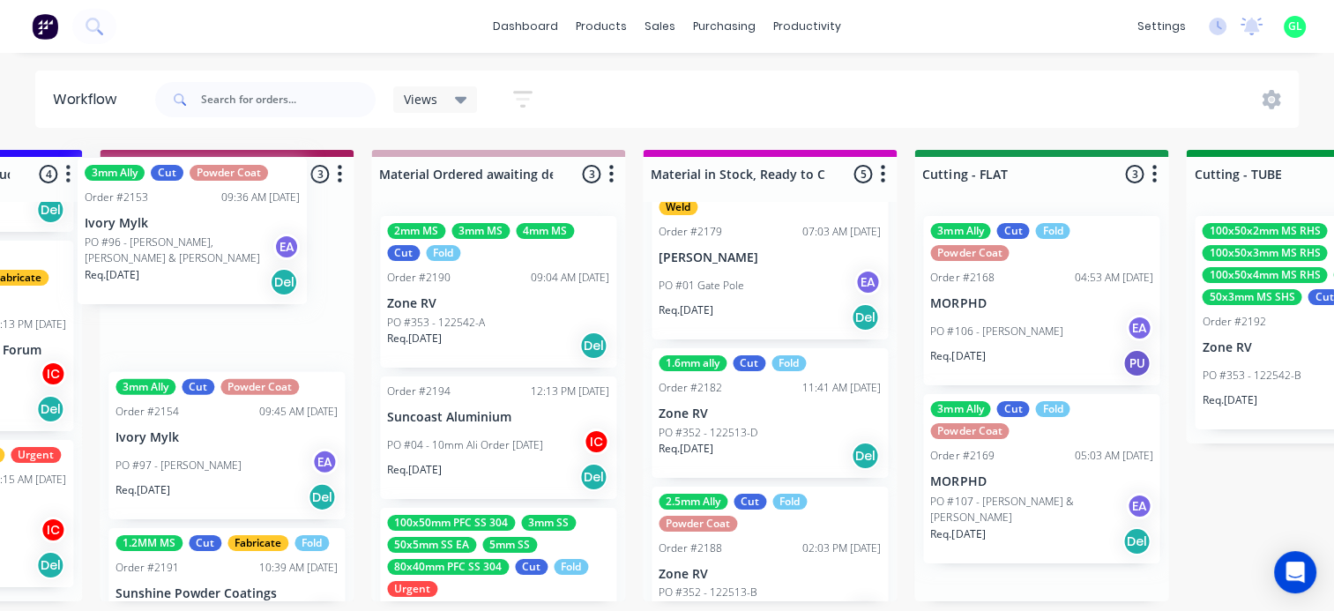
drag, startPoint x: 829, startPoint y: 288, endPoint x: 168, endPoint y: 248, distance: 661.8
click at [168, 248] on div "Submitted 13 Status colour #273444 hex #273444 Save Cancel Summaries Total orde…" at bounding box center [1121, 376] width 7033 height 452
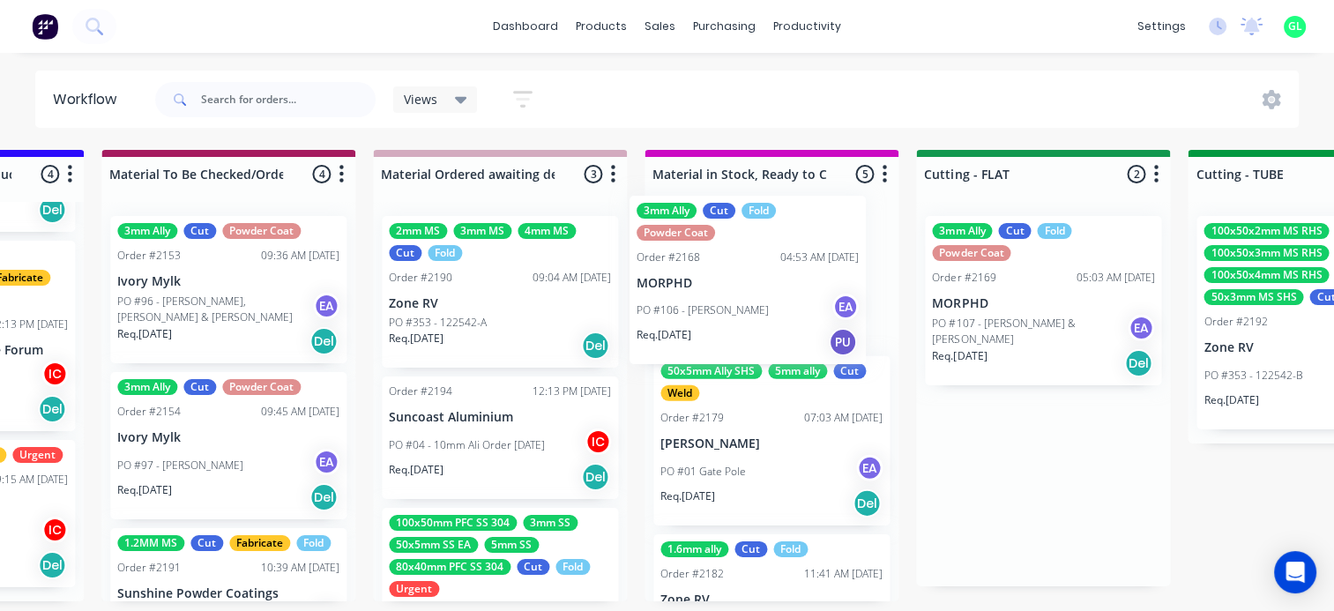
scroll to position [38, 0]
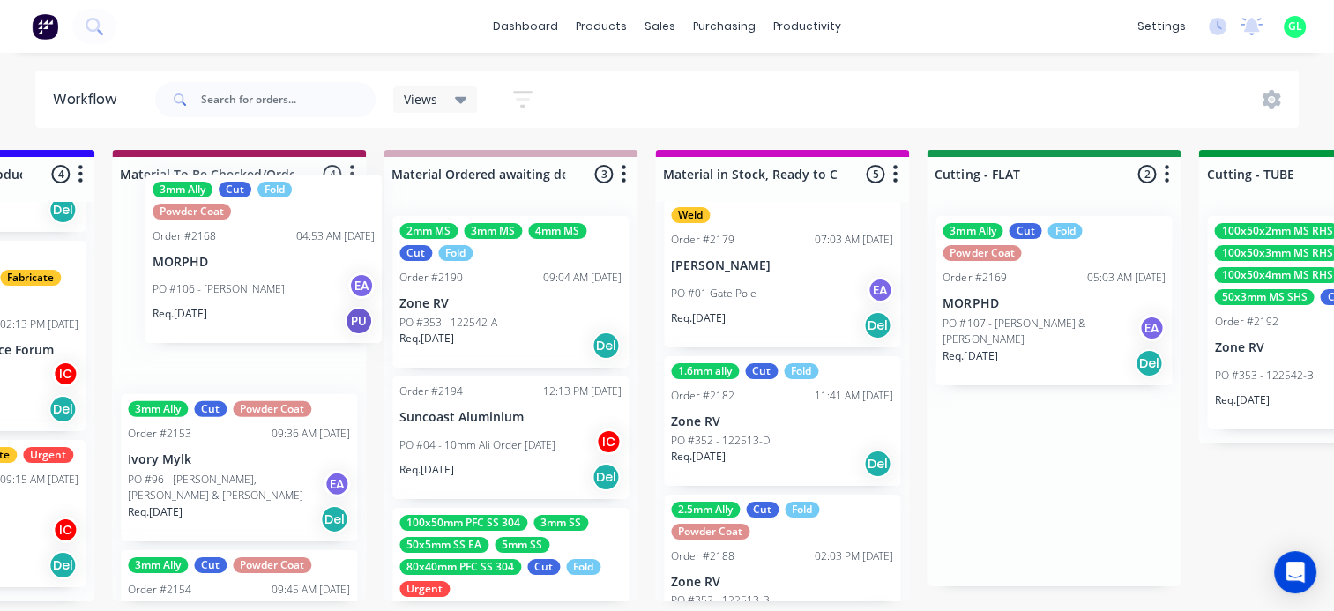
drag, startPoint x: 1019, startPoint y: 298, endPoint x: 228, endPoint y: 258, distance: 791.2
click at [228, 258] on div "Submitted 13 Status colour #273444 hex #273444 Save Cancel Summaries Total orde…" at bounding box center [1132, 376] width 7033 height 452
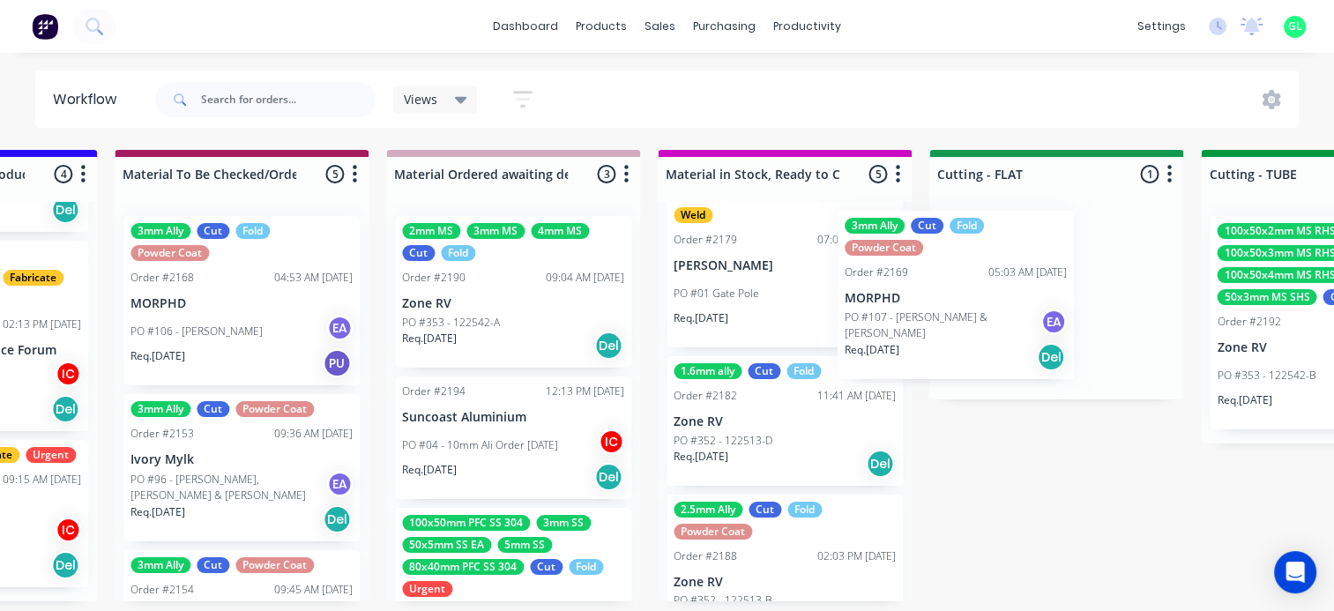
scroll to position [35, 0]
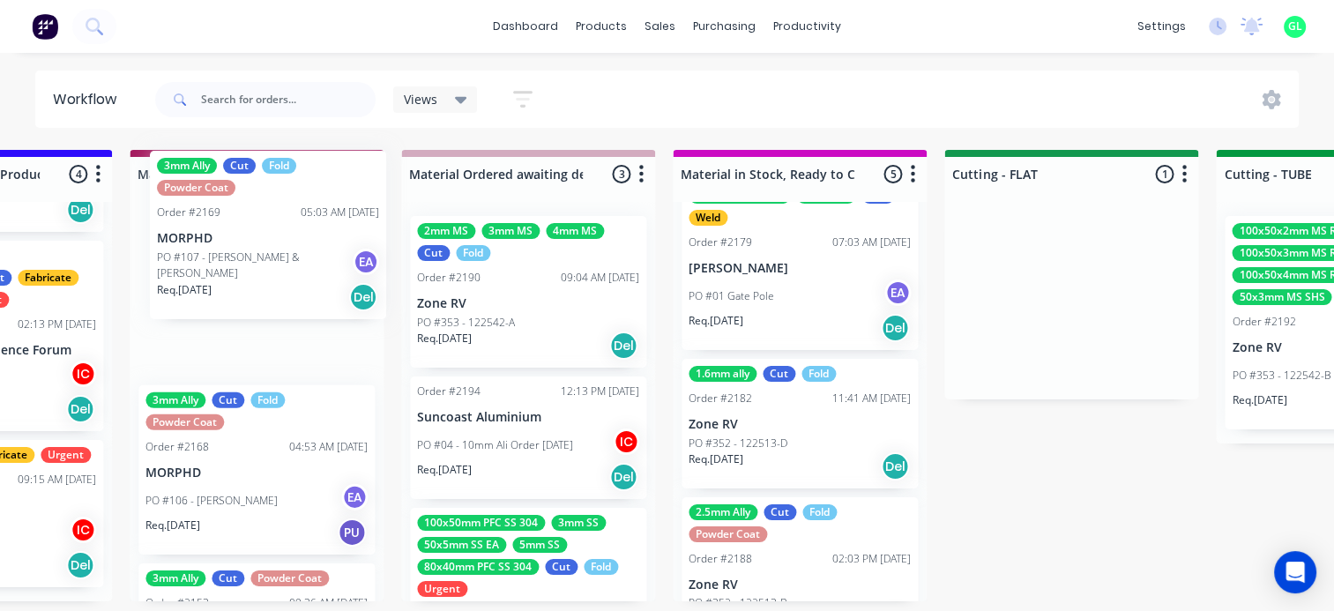
drag, startPoint x: 984, startPoint y: 325, endPoint x: 237, endPoint y: 261, distance: 749.7
click at [237, 261] on div "Submitted 13 Status colour #273444 hex #273444 Save Cancel Summaries Total orde…" at bounding box center [1150, 376] width 7033 height 452
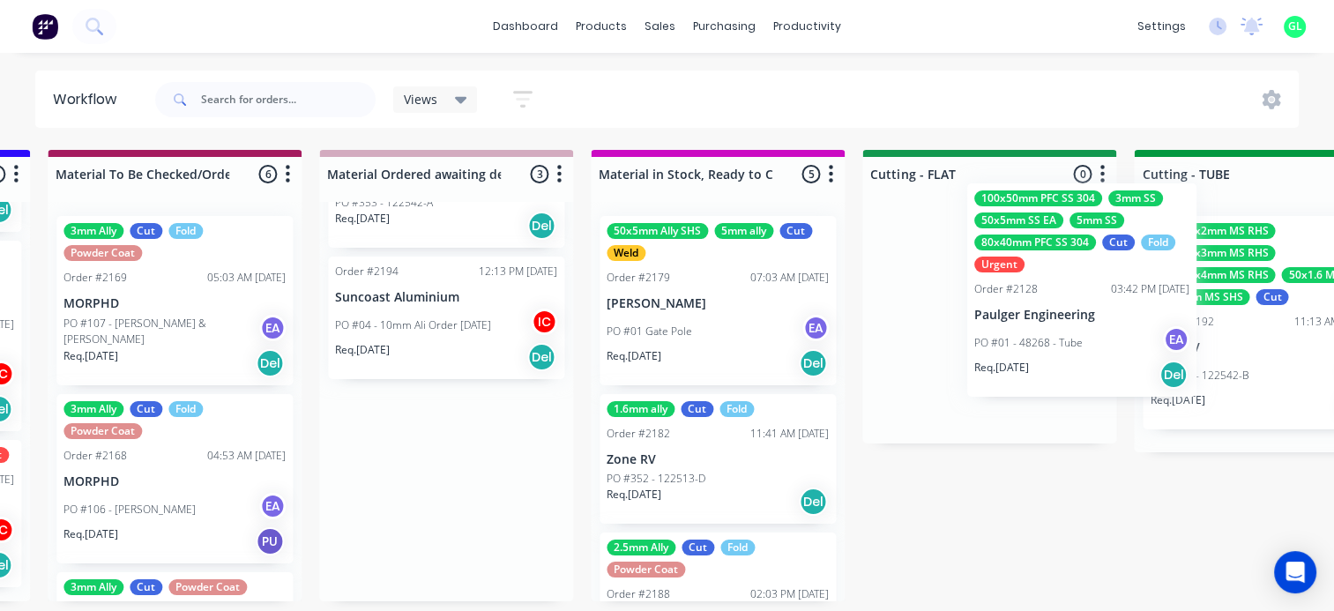
scroll to position [4, 2459]
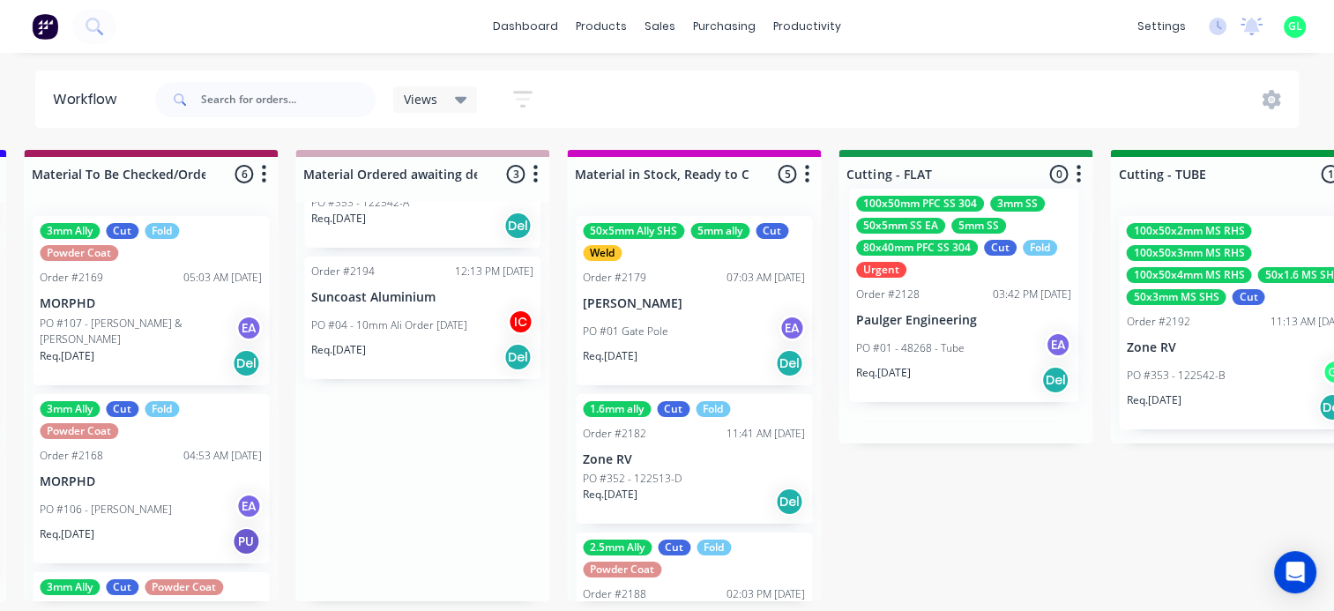
drag, startPoint x: 546, startPoint y: 534, endPoint x: 929, endPoint y: 349, distance: 425.2
click at [929, 349] on div "Submitted 13 Status colour #273444 hex #273444 Save Cancel Summaries Total orde…" at bounding box center [1044, 376] width 7033 height 452
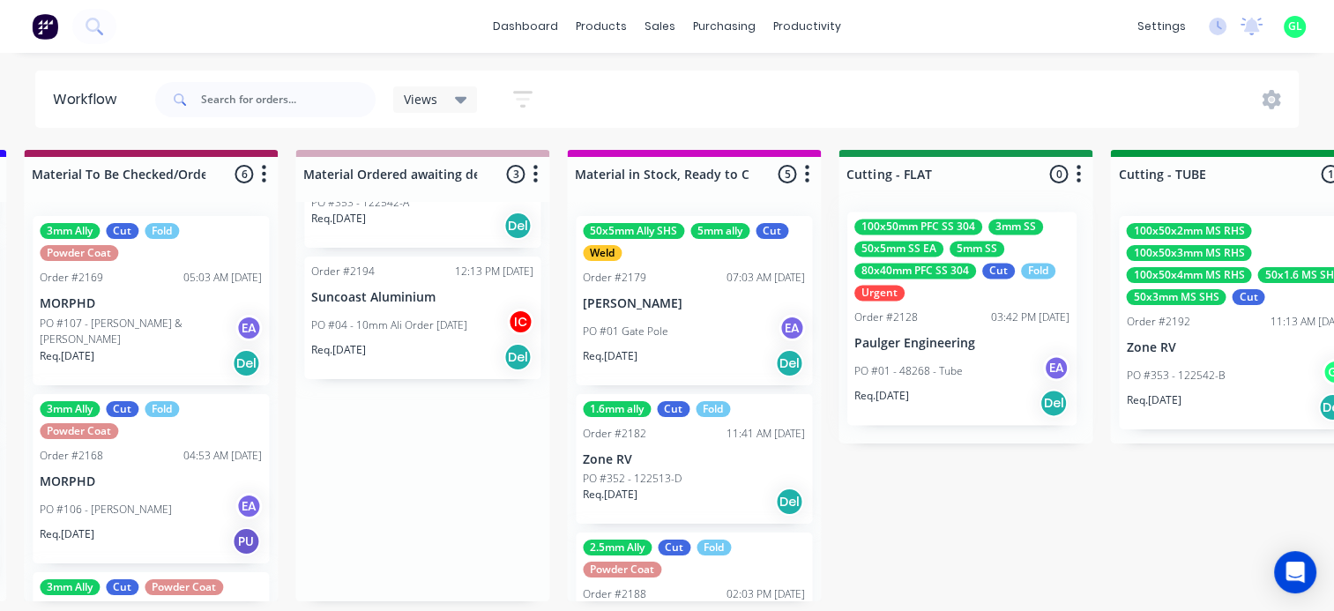
scroll to position [0, 0]
